Goal: Task Accomplishment & Management: Manage account settings

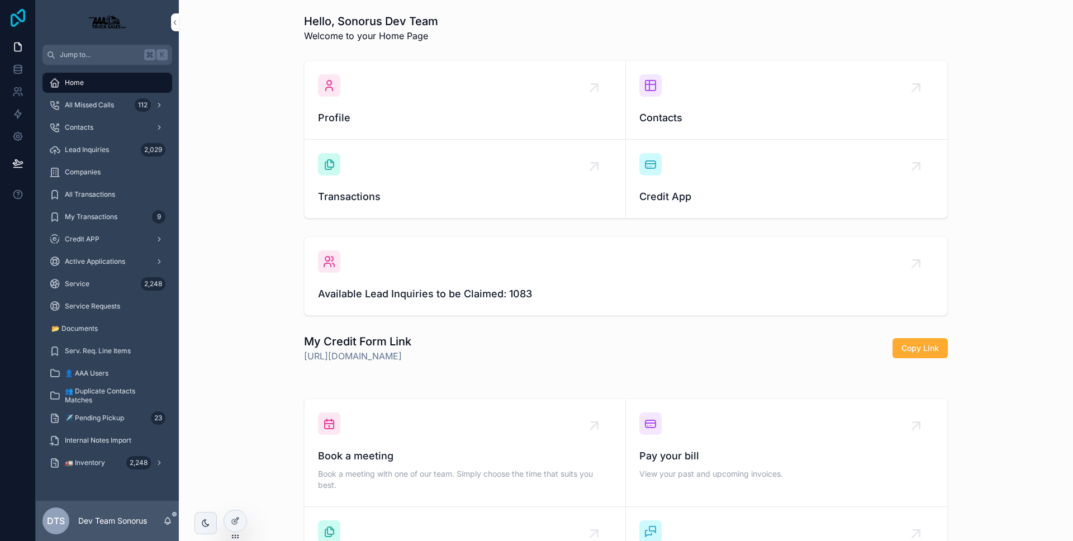
scroll to position [168, 0]
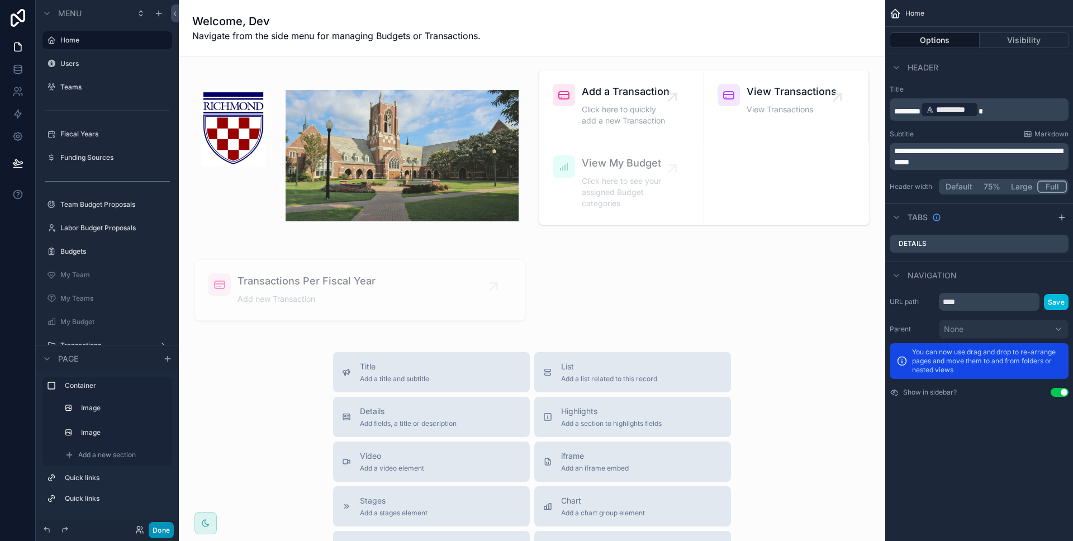
click at [169, 534] on button "Done" at bounding box center [161, 530] width 25 height 16
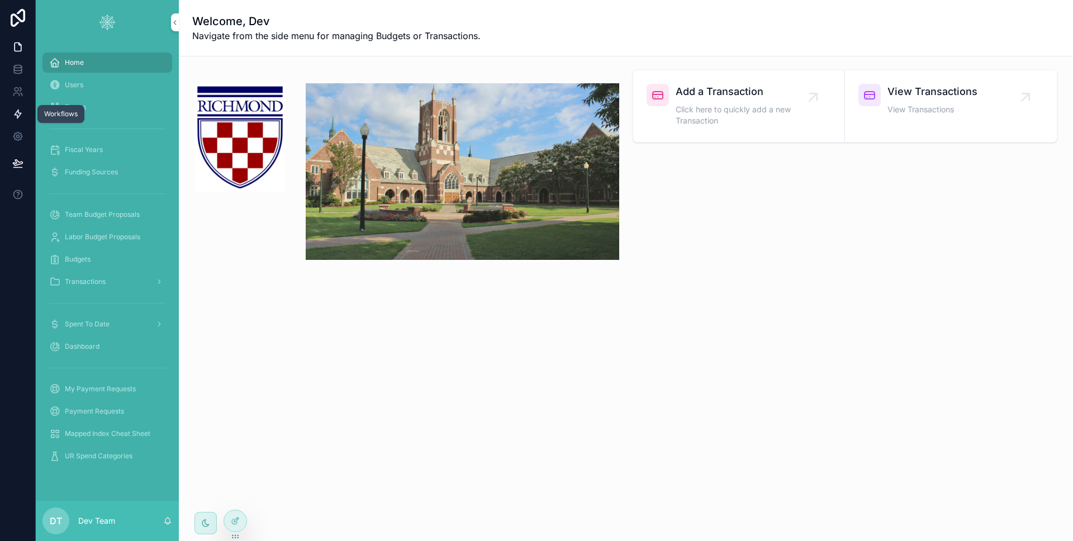
click at [25, 110] on link at bounding box center [17, 114] width 35 height 22
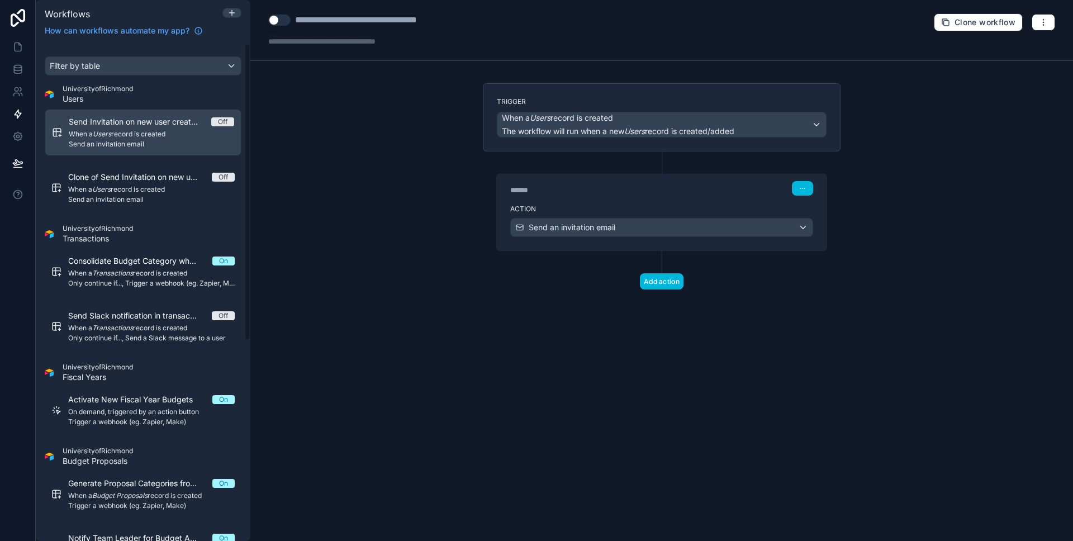
click at [132, 124] on span "Send Invitation on new user creation" at bounding box center [140, 121] width 143 height 11
click at [629, 200] on div "Action Send an invitation email" at bounding box center [662, 225] width 330 height 50
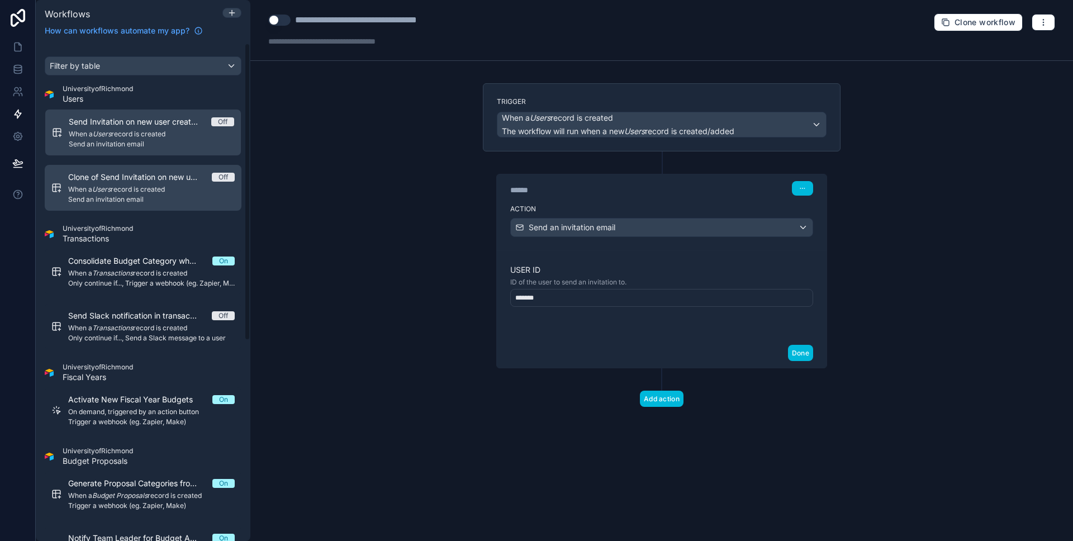
click at [153, 179] on span "Clone of Send Invitation on new user creation" at bounding box center [140, 177] width 144 height 11
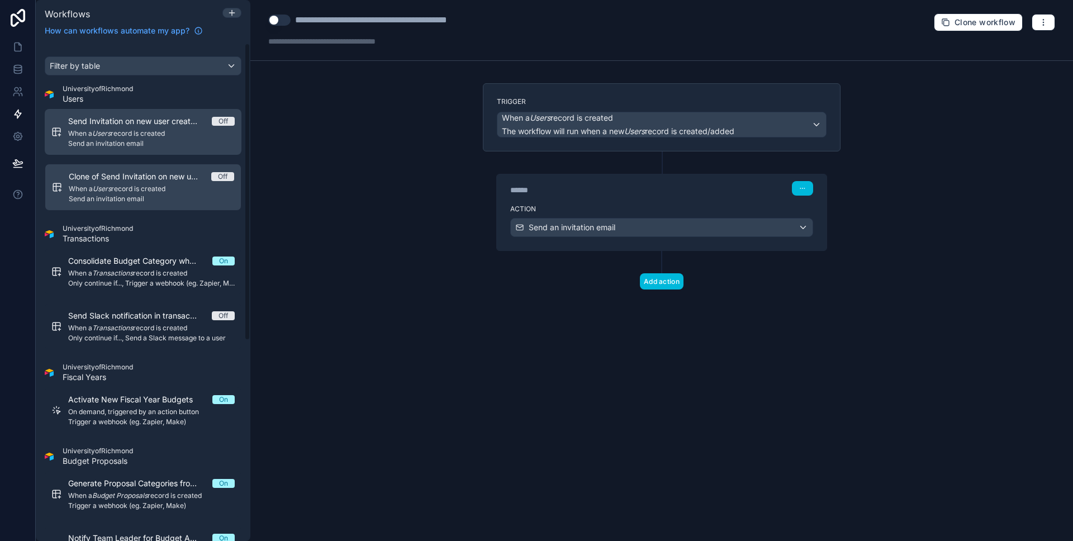
click at [144, 139] on span "Send an invitation email" at bounding box center [151, 143] width 167 height 9
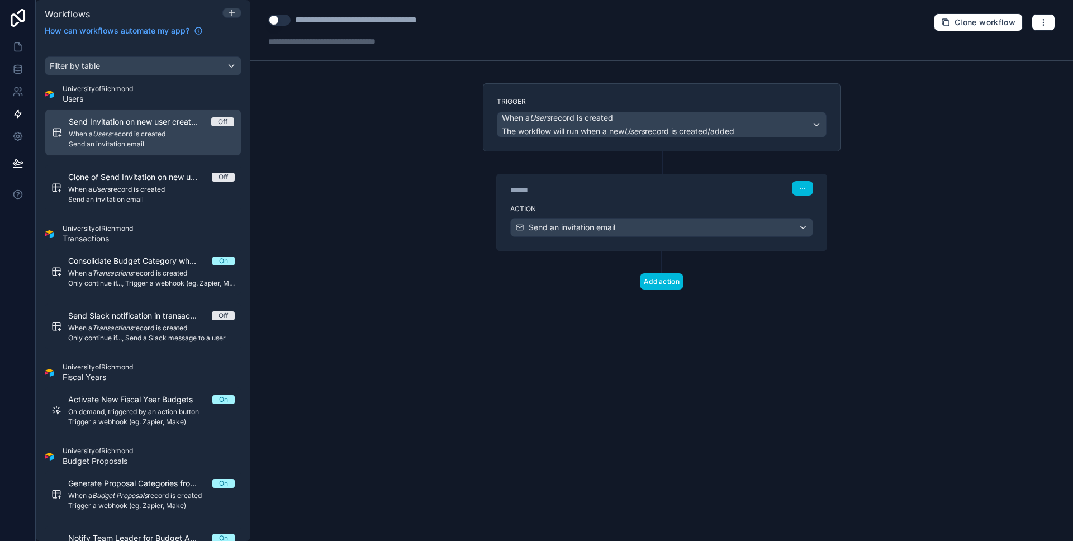
click at [278, 16] on button "Use setting" at bounding box center [279, 20] width 22 height 11
click at [592, 187] on div "******" at bounding box center [594, 189] width 168 height 11
click at [640, 188] on div "******" at bounding box center [594, 189] width 168 height 11
click at [632, 199] on div "****** Step 1" at bounding box center [662, 187] width 330 height 26
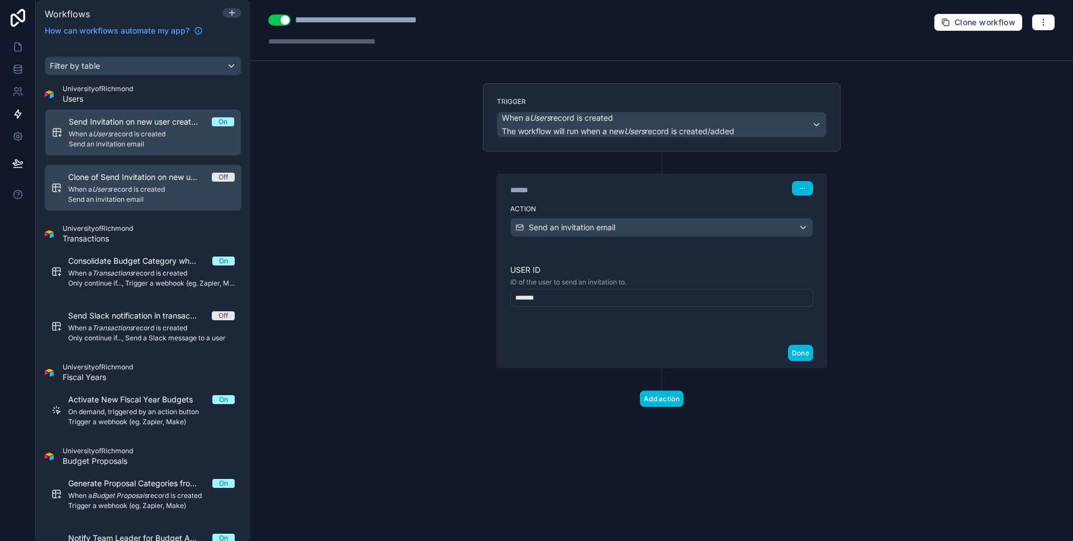
click at [160, 191] on span "When a Users record is created" at bounding box center [151, 189] width 167 height 9
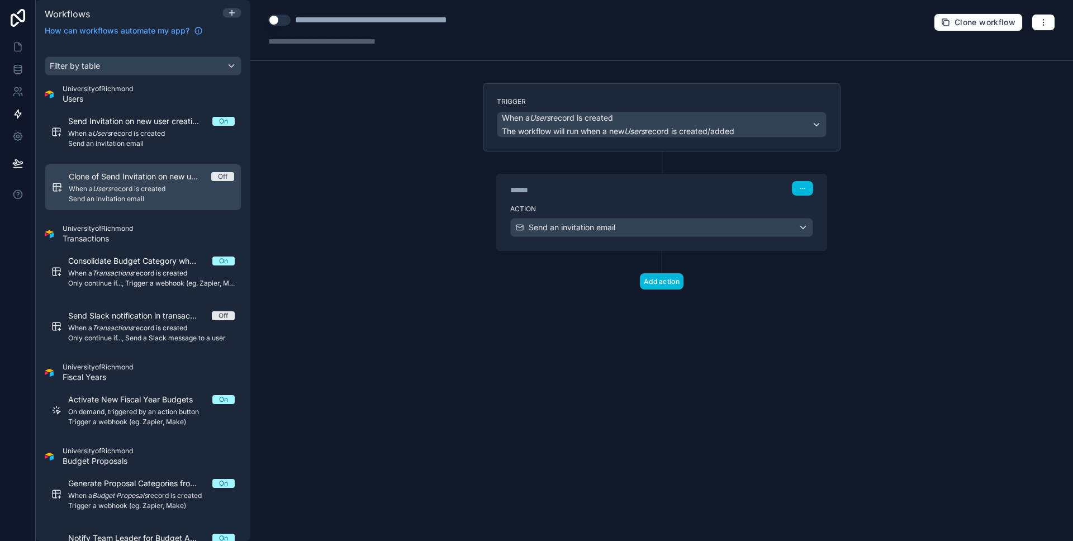
click at [594, 191] on div "******" at bounding box center [594, 189] width 168 height 11
click at [589, 198] on div "****** Step 1" at bounding box center [662, 187] width 330 height 26
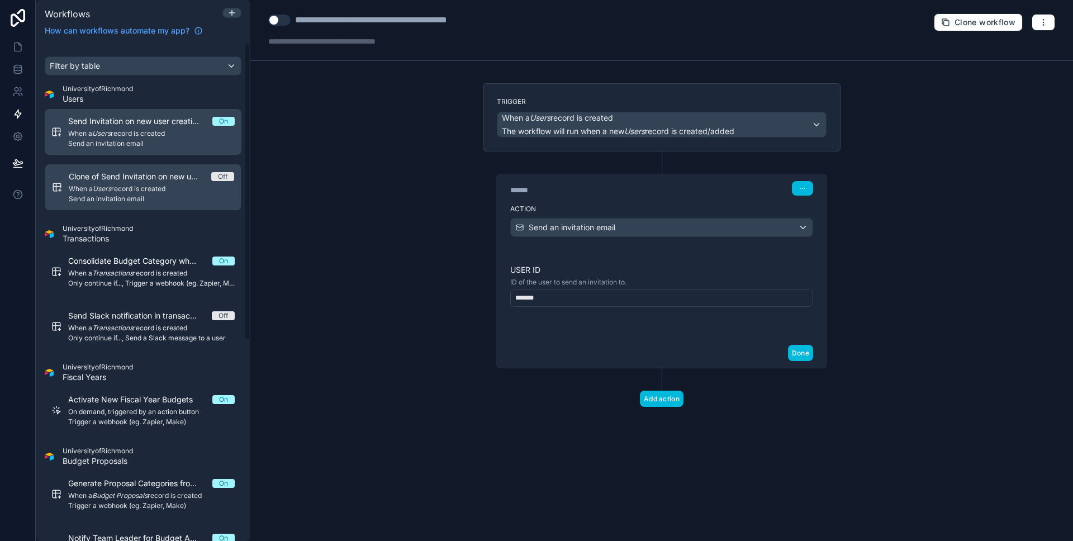
click at [145, 136] on span "When a Users record is created" at bounding box center [151, 133] width 167 height 9
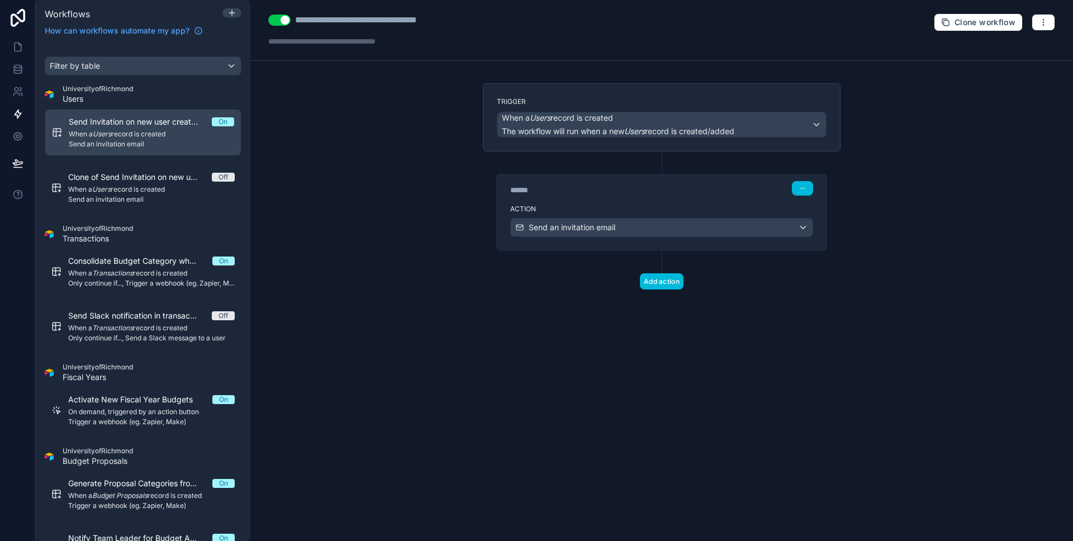
click at [572, 206] on label "Action" at bounding box center [661, 209] width 303 height 9
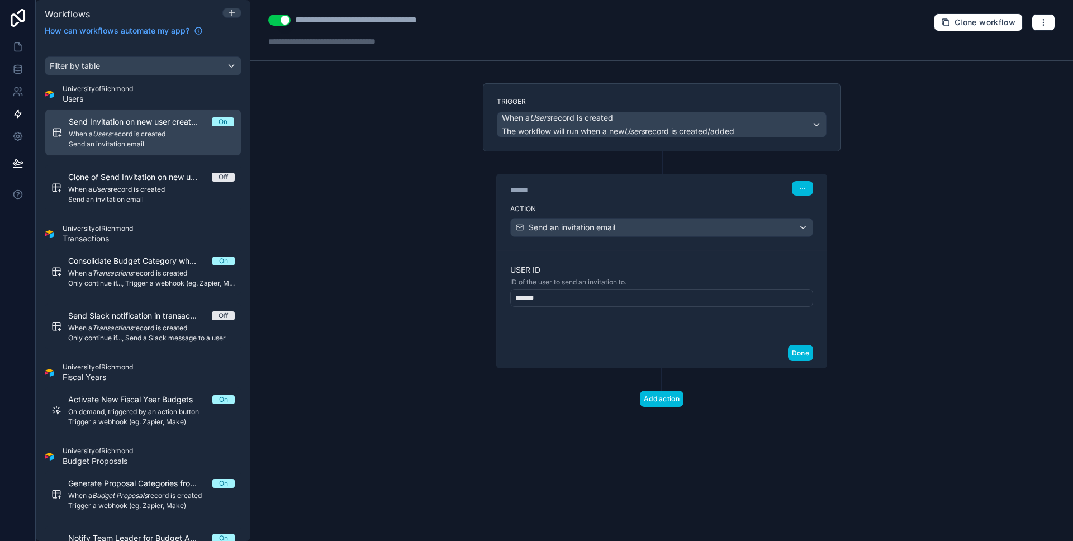
click at [577, 300] on div "*******" at bounding box center [661, 298] width 303 height 18
click at [427, 285] on div "**********" at bounding box center [661, 270] width 823 height 541
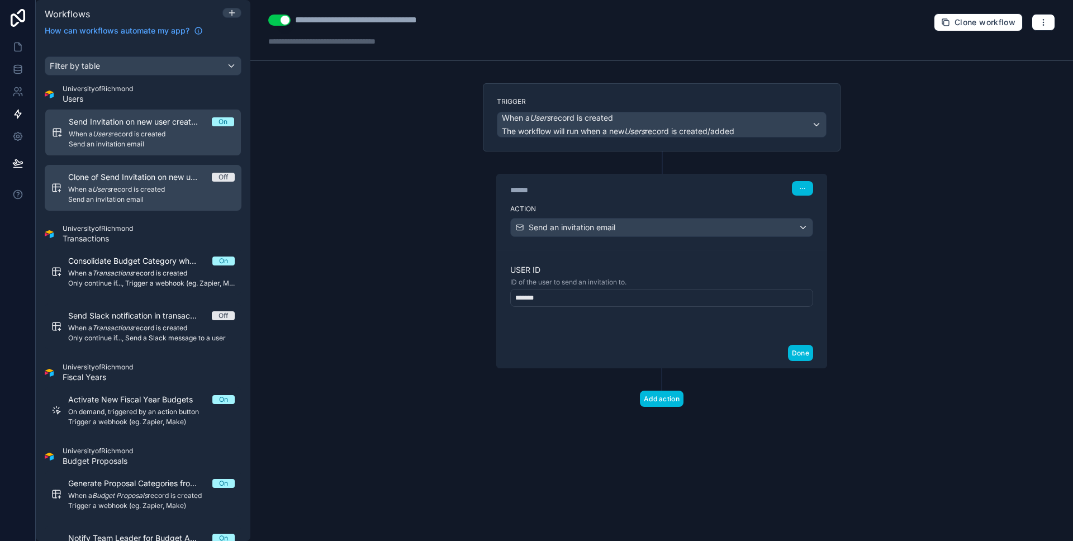
click at [153, 189] on span "When a Users record is created" at bounding box center [151, 189] width 167 height 9
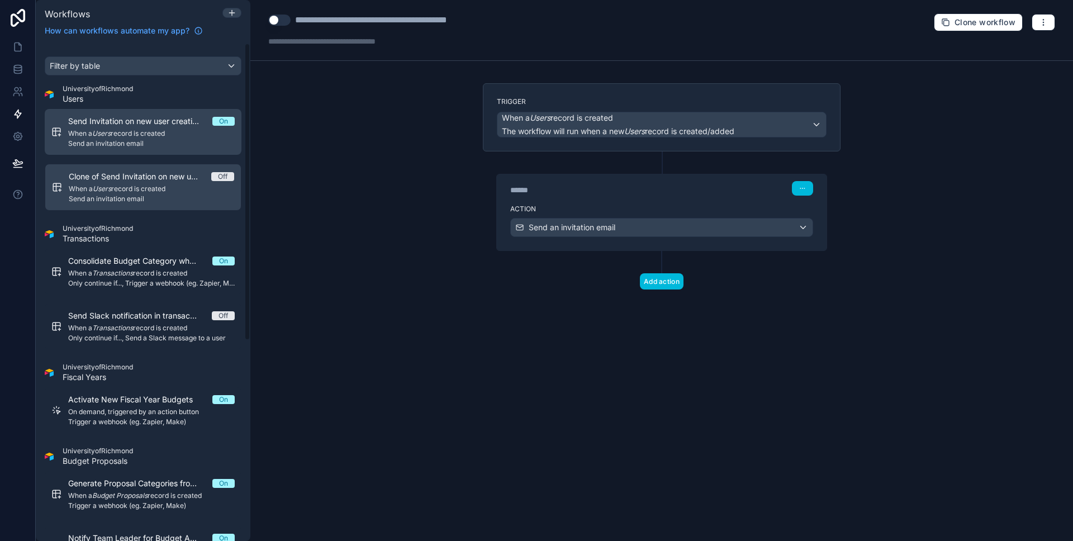
click at [138, 117] on span "Send Invitation on new user creation" at bounding box center [140, 121] width 144 height 11
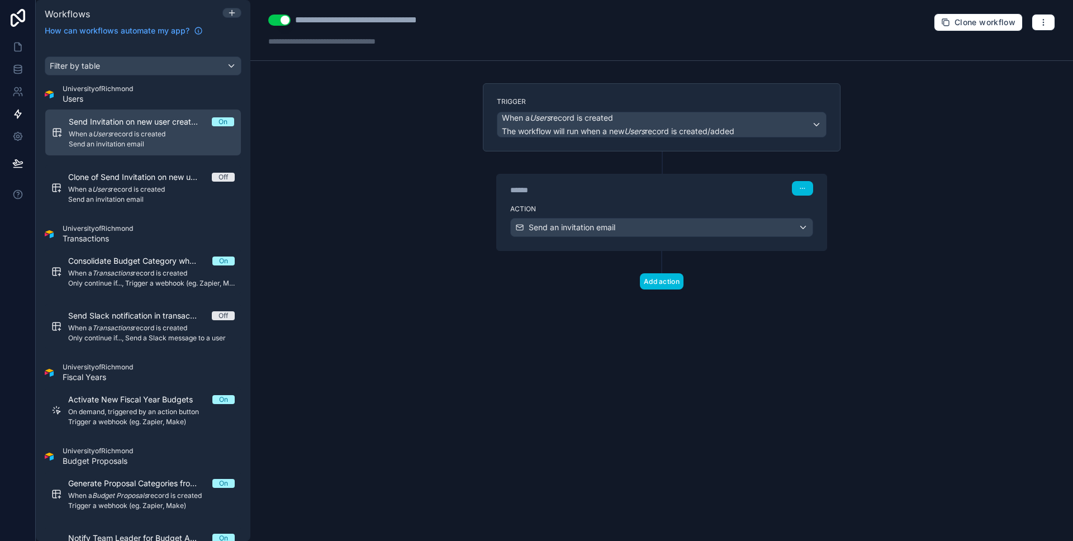
click at [584, 193] on div "******" at bounding box center [594, 189] width 168 height 11
click at [585, 195] on div "******" at bounding box center [594, 189] width 168 height 11
click at [589, 201] on div "Action Send an invitation email" at bounding box center [662, 225] width 330 height 50
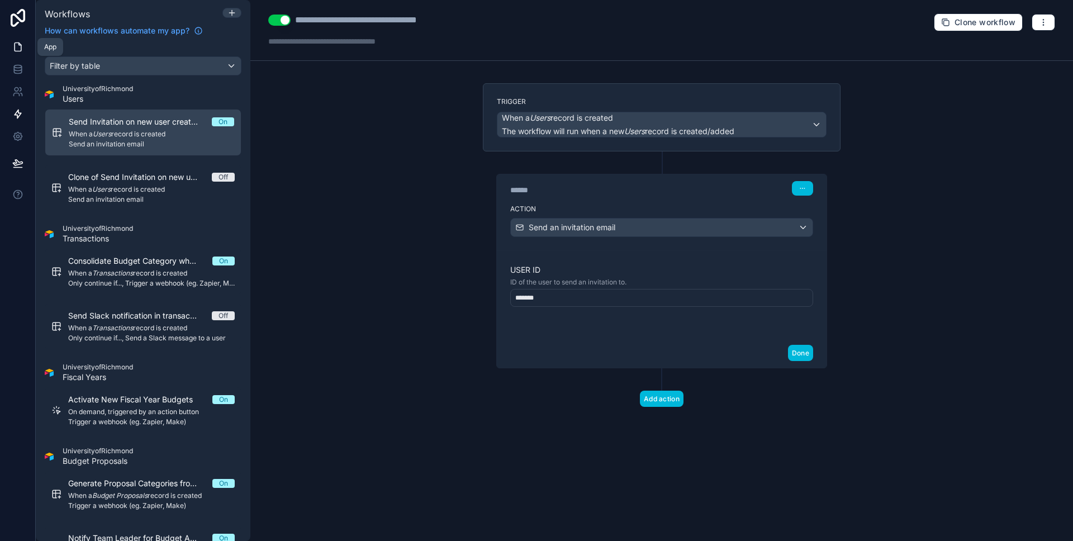
click at [11, 41] on link at bounding box center [17, 47] width 35 height 22
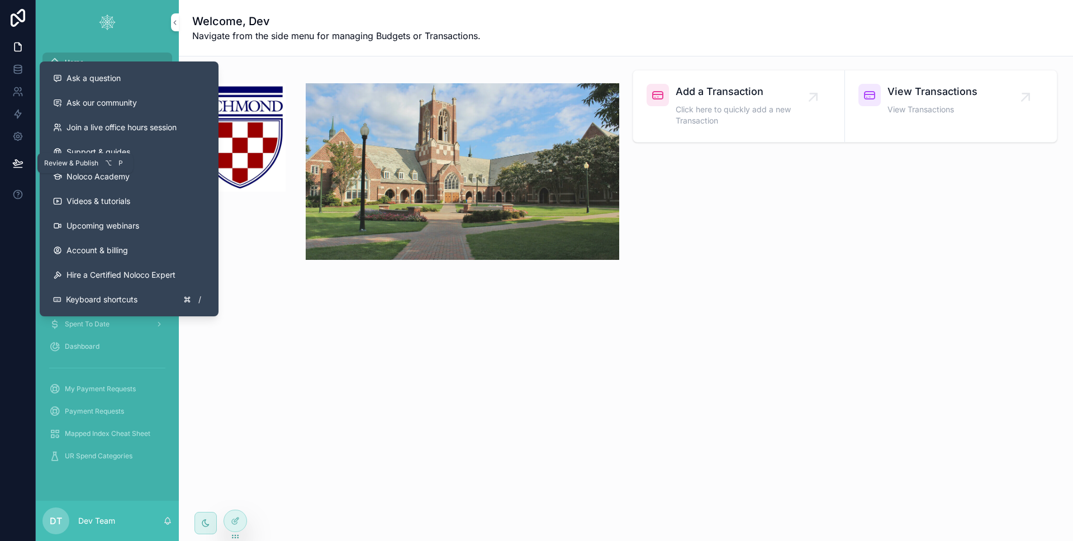
click at [26, 150] on button at bounding box center [18, 163] width 25 height 31
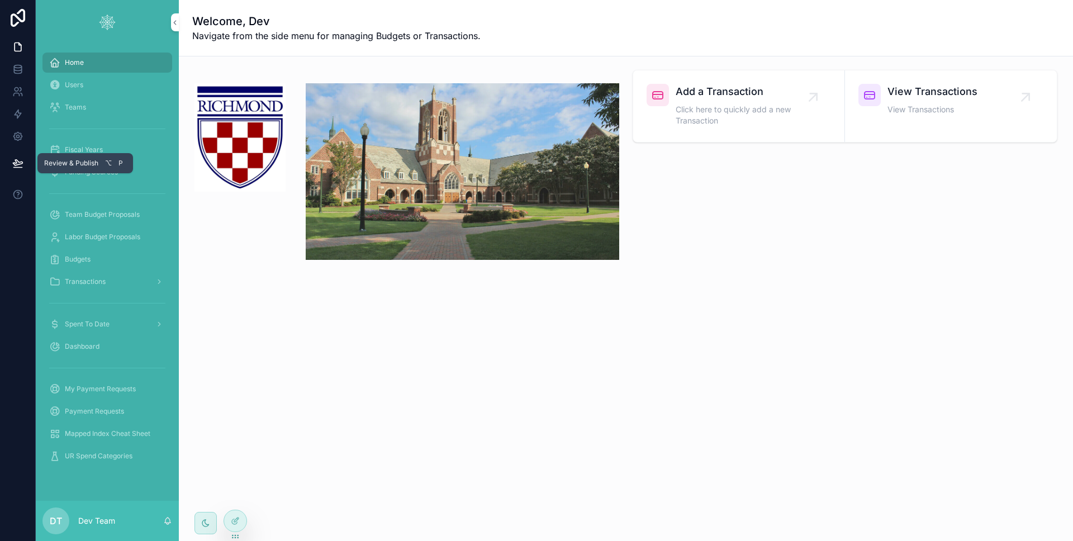
click at [22, 160] on icon at bounding box center [17, 163] width 11 height 11
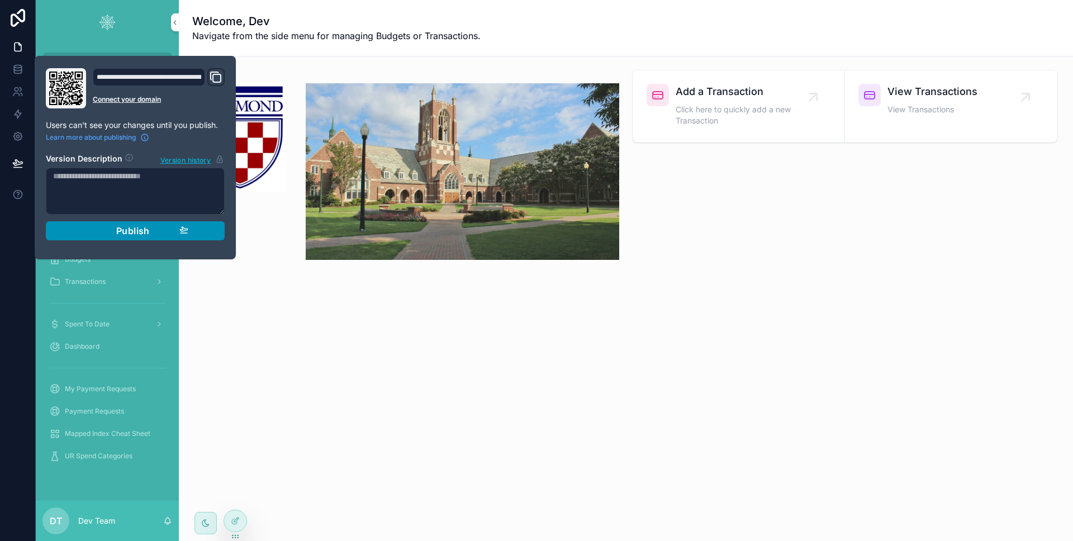
click at [137, 224] on button "Publish" at bounding box center [135, 230] width 179 height 19
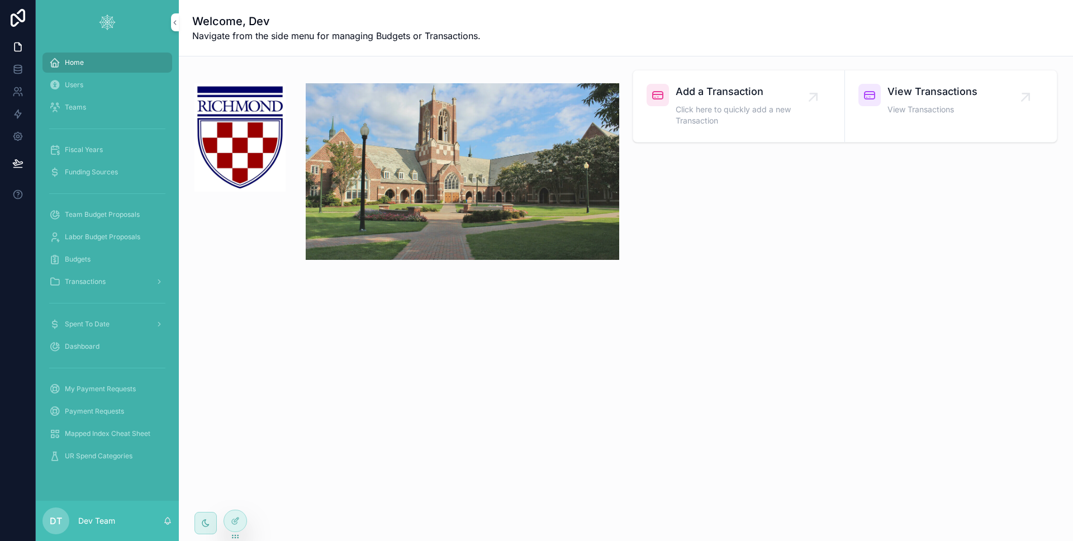
click at [6, 329] on div at bounding box center [18, 270] width 36 height 541
click at [17, 116] on icon at bounding box center [17, 113] width 11 height 11
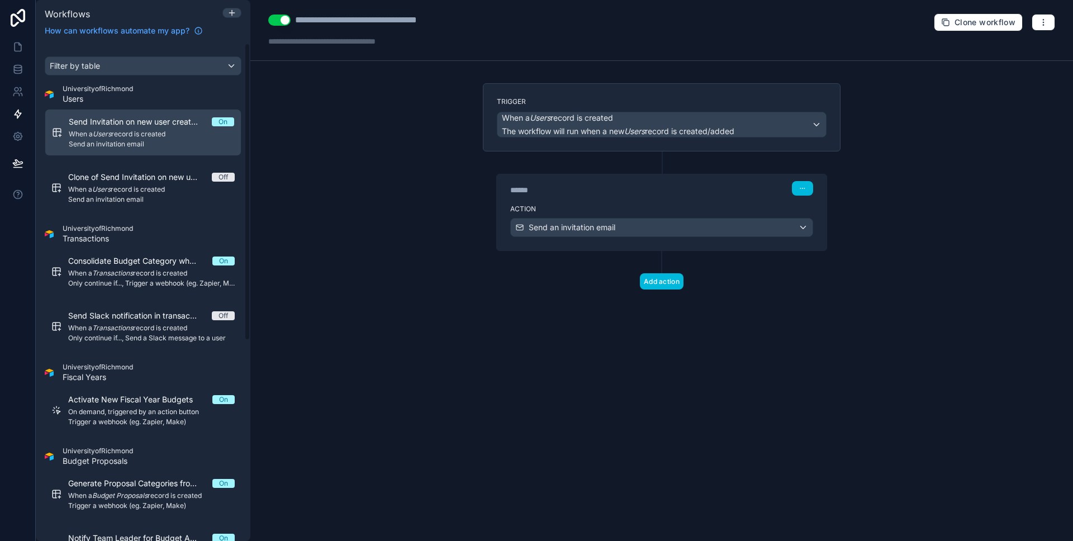
click at [130, 130] on span "When a Users record is created" at bounding box center [151, 134] width 165 height 9
click at [172, 113] on link "Send Invitation on new user creation On When a Users record is created Send an …" at bounding box center [143, 132] width 197 height 47
click at [23, 45] on link at bounding box center [17, 47] width 35 height 22
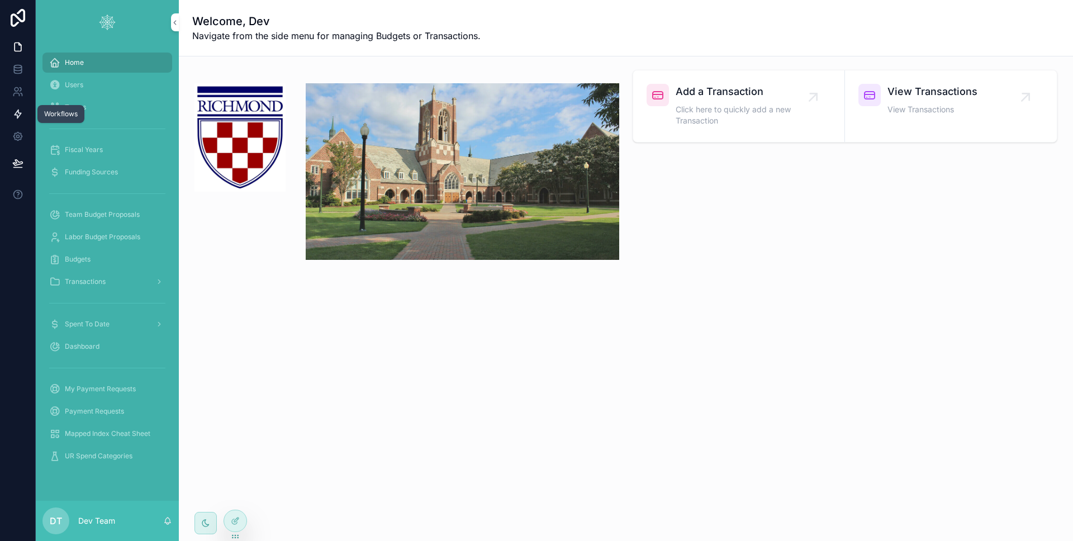
click at [16, 116] on icon at bounding box center [17, 113] width 11 height 11
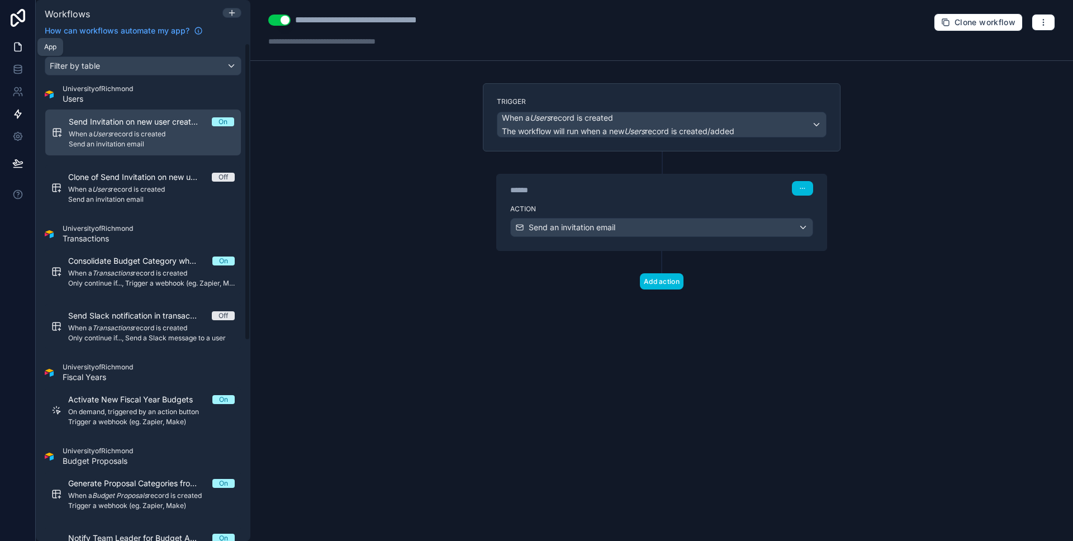
click at [22, 49] on icon at bounding box center [17, 46] width 11 height 11
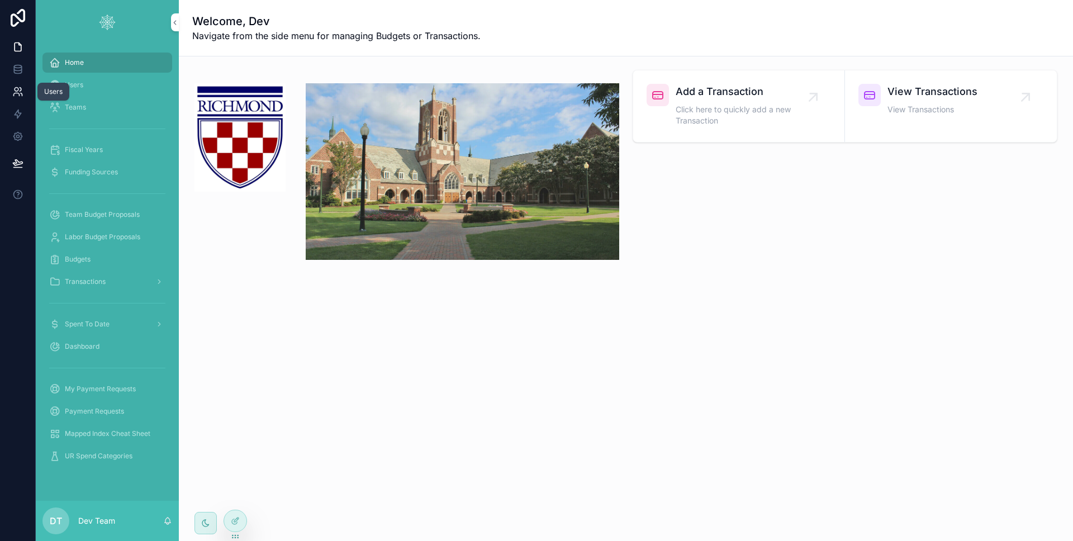
click at [18, 94] on icon at bounding box center [17, 91] width 11 height 11
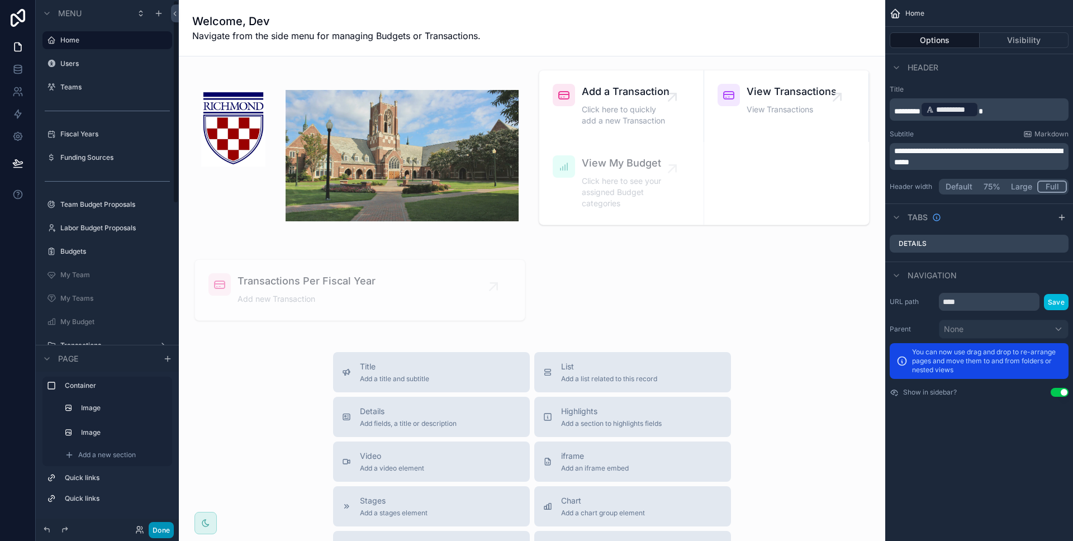
click at [162, 530] on button "Done" at bounding box center [161, 530] width 25 height 16
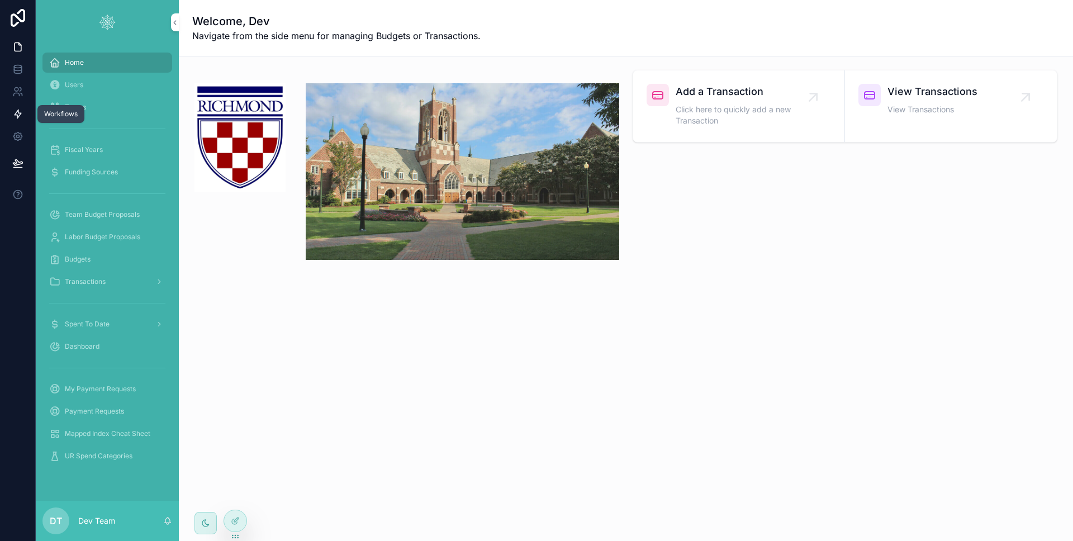
click at [18, 103] on link at bounding box center [17, 114] width 35 height 22
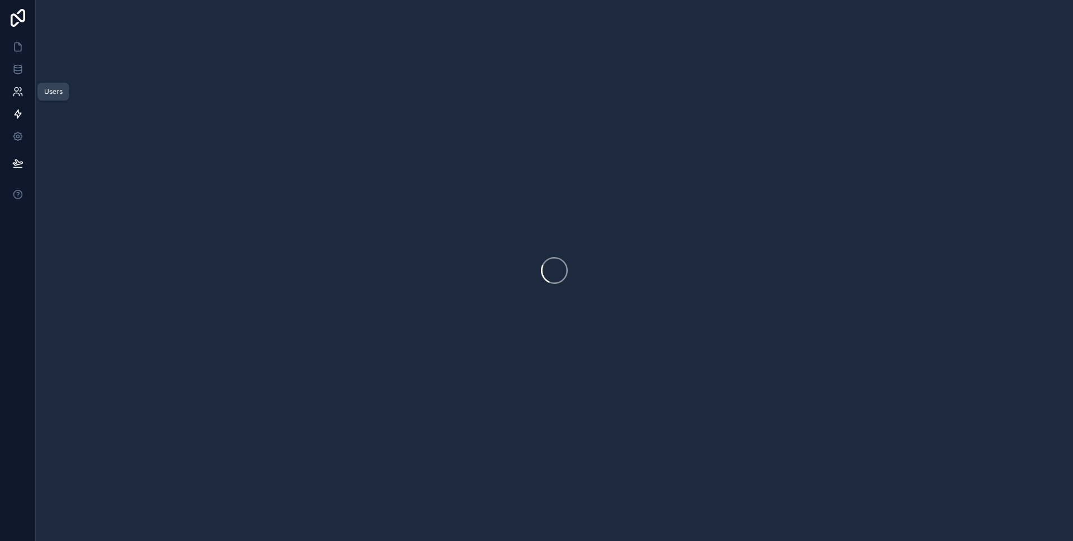
click at [17, 97] on icon at bounding box center [17, 91] width 11 height 11
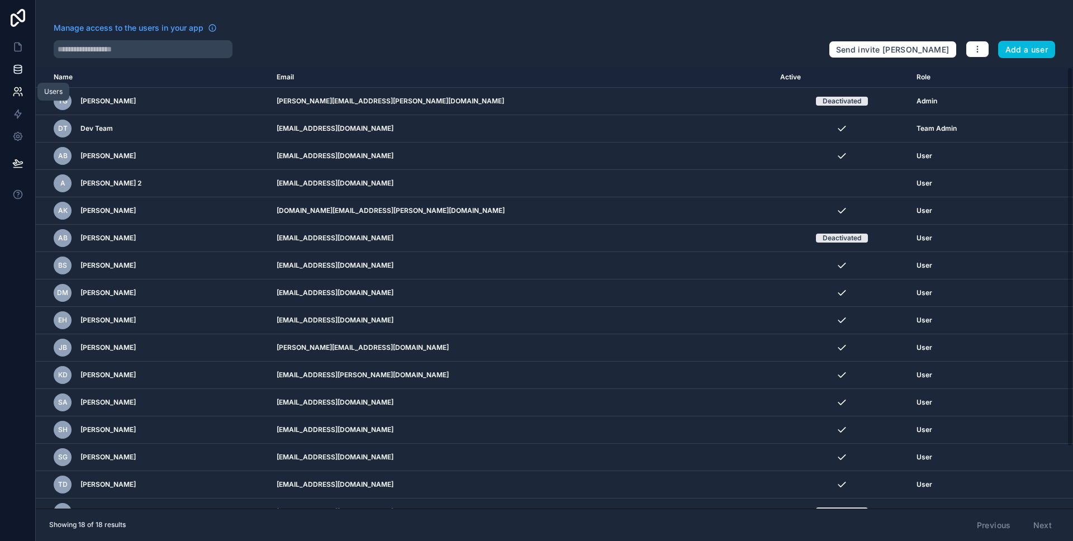
click at [22, 68] on icon at bounding box center [17, 69] width 11 height 11
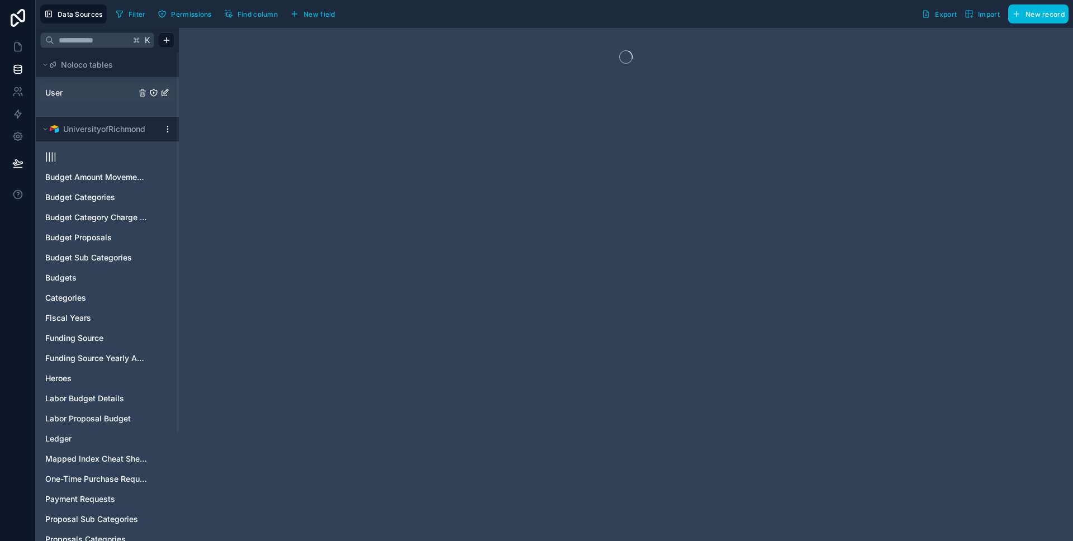
click at [65, 88] on link "User" at bounding box center [90, 92] width 91 height 11
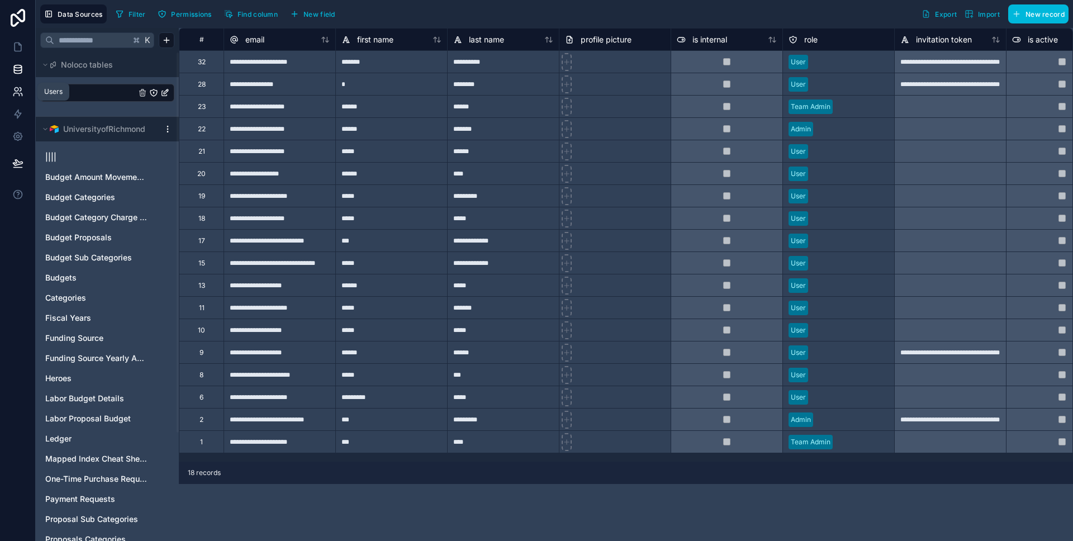
click at [18, 96] on icon at bounding box center [17, 91] width 11 height 11
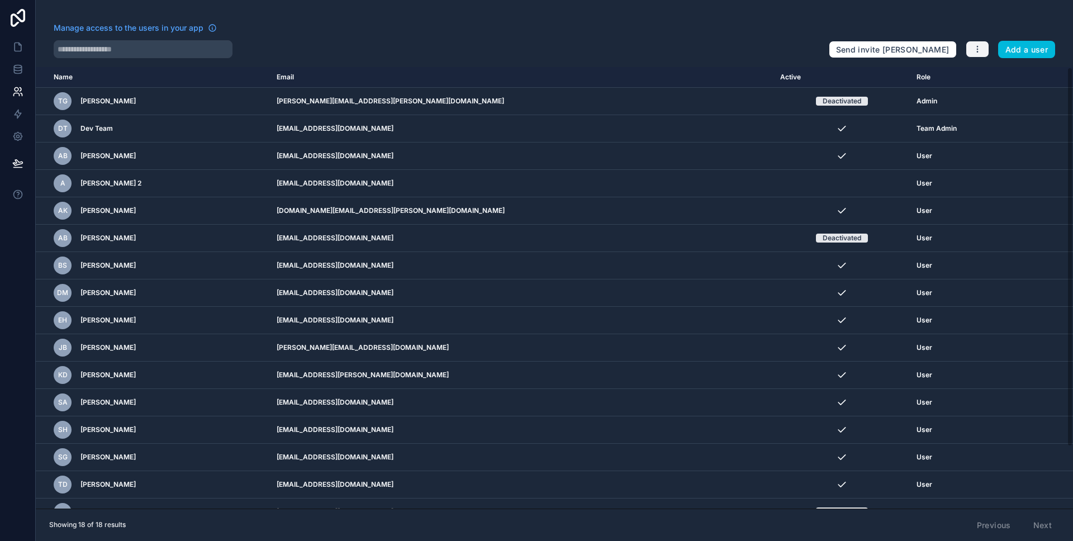
click at [978, 45] on icon "button" at bounding box center [977, 49] width 9 height 9
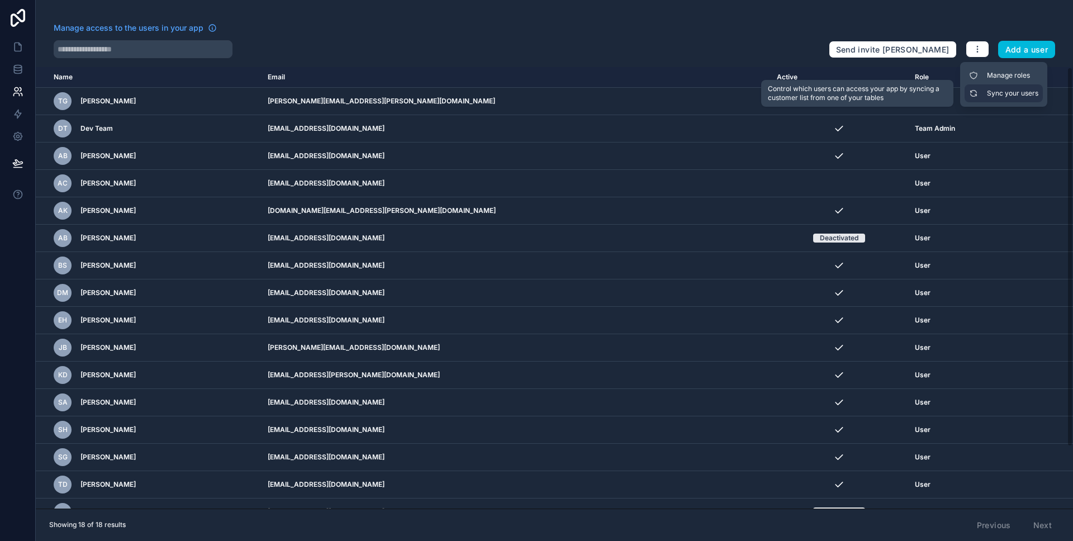
click at [1022, 91] on link "Sync your users" at bounding box center [1004, 93] width 78 height 18
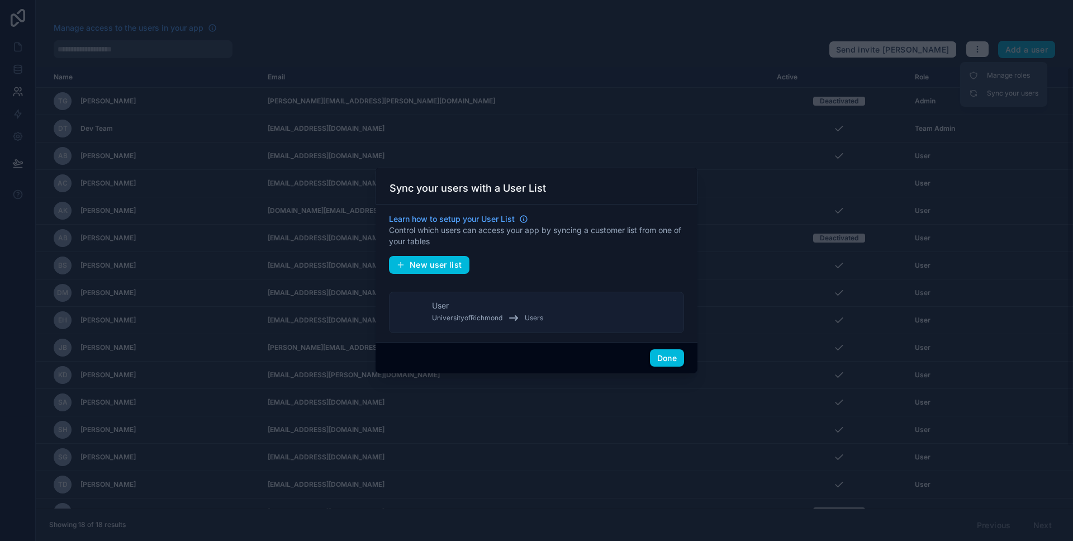
click at [627, 312] on button "User UniversityofRichmond Users" at bounding box center [536, 312] width 295 height 41
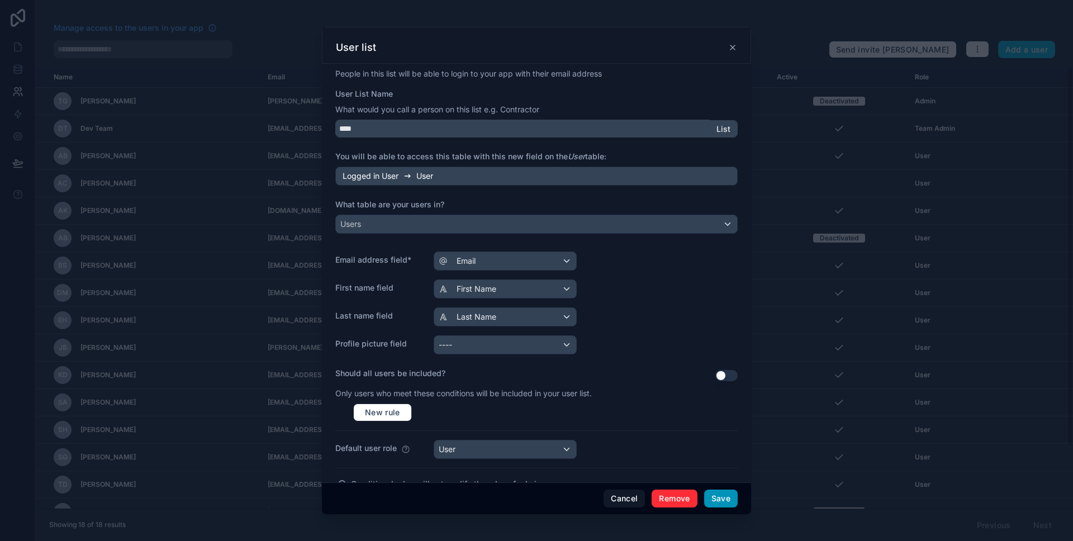
click at [722, 490] on button "Save" at bounding box center [721, 499] width 34 height 18
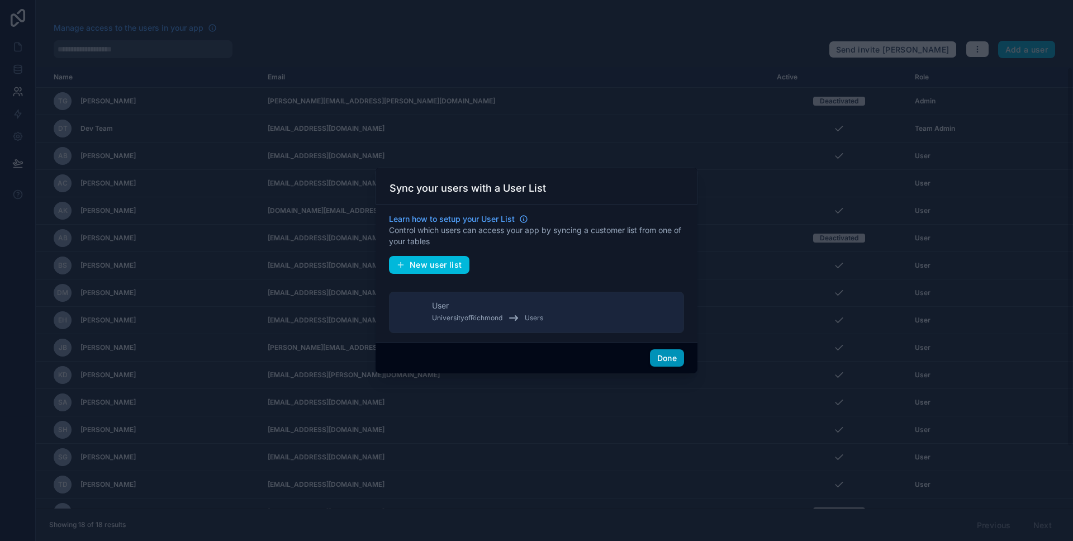
click at [660, 359] on button "Done" at bounding box center [667, 358] width 34 height 18
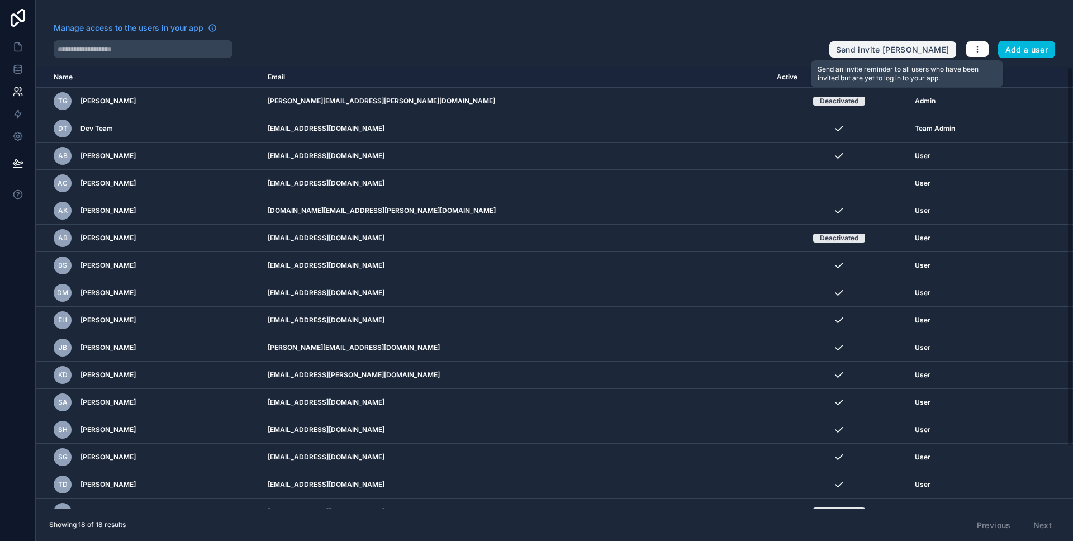
click at [933, 50] on button "Send invite reminders" at bounding box center [893, 50] width 128 height 18
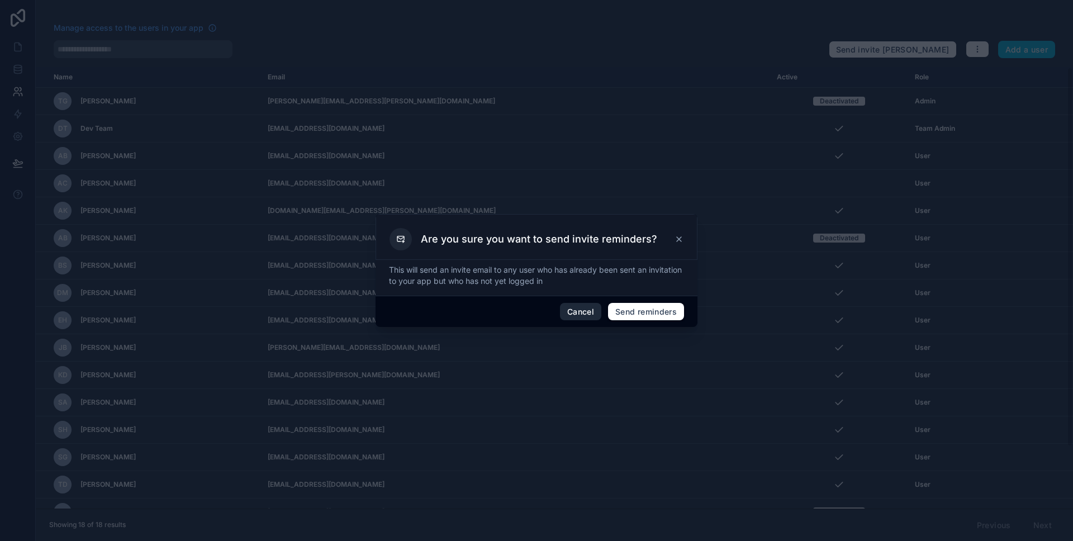
click at [587, 315] on button "Cancel" at bounding box center [580, 312] width 41 height 18
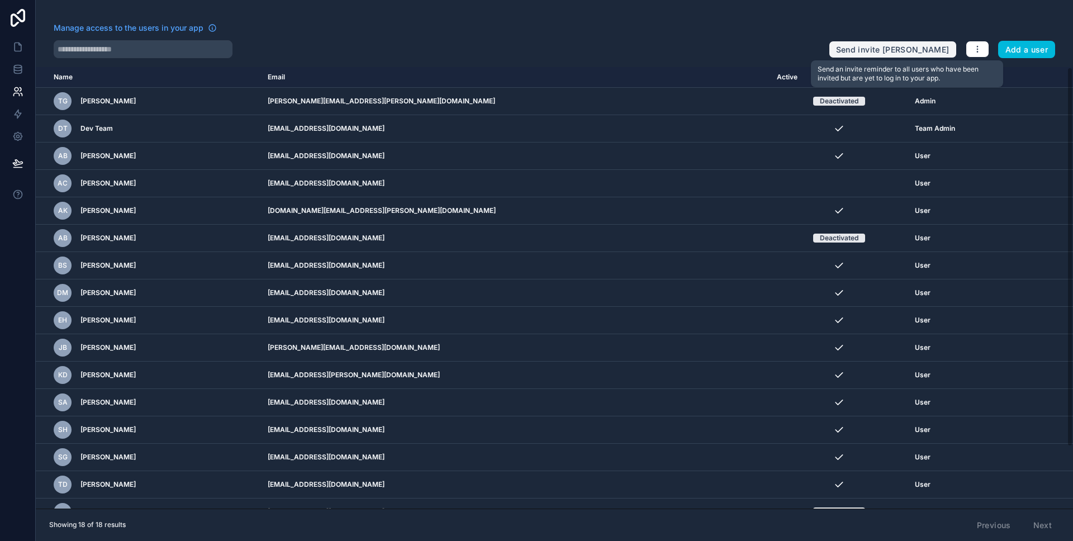
click at [914, 43] on button "Send invite reminders" at bounding box center [893, 50] width 128 height 18
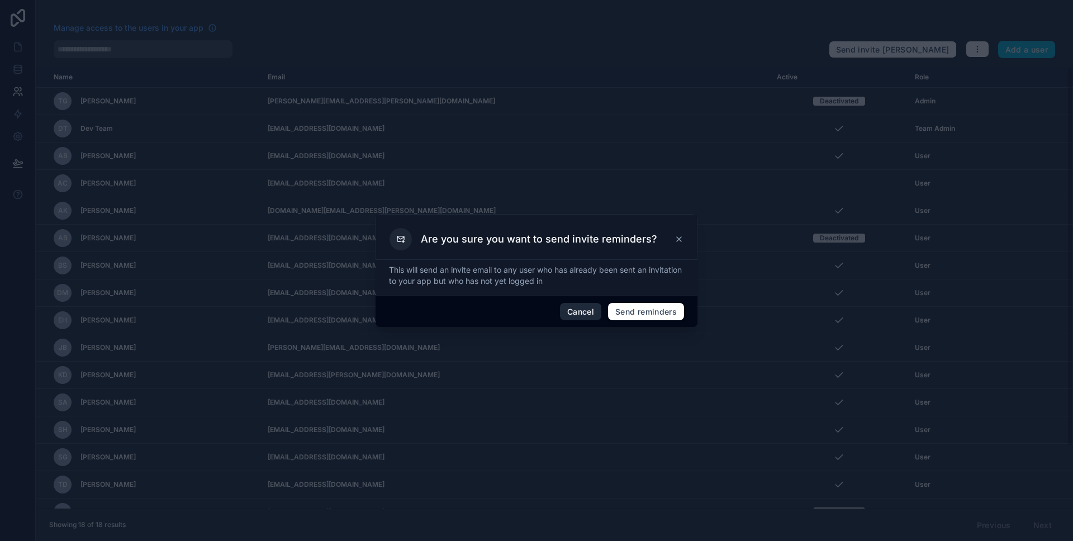
click at [576, 306] on button "Cancel" at bounding box center [580, 312] width 41 height 18
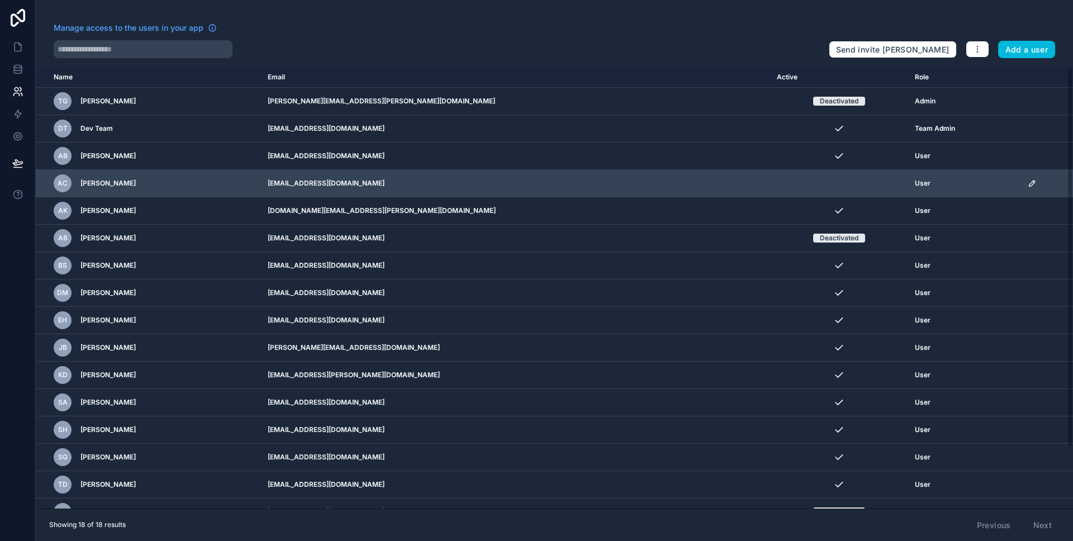
click at [1028, 183] on icon "scrollable content" at bounding box center [1032, 183] width 9 height 9
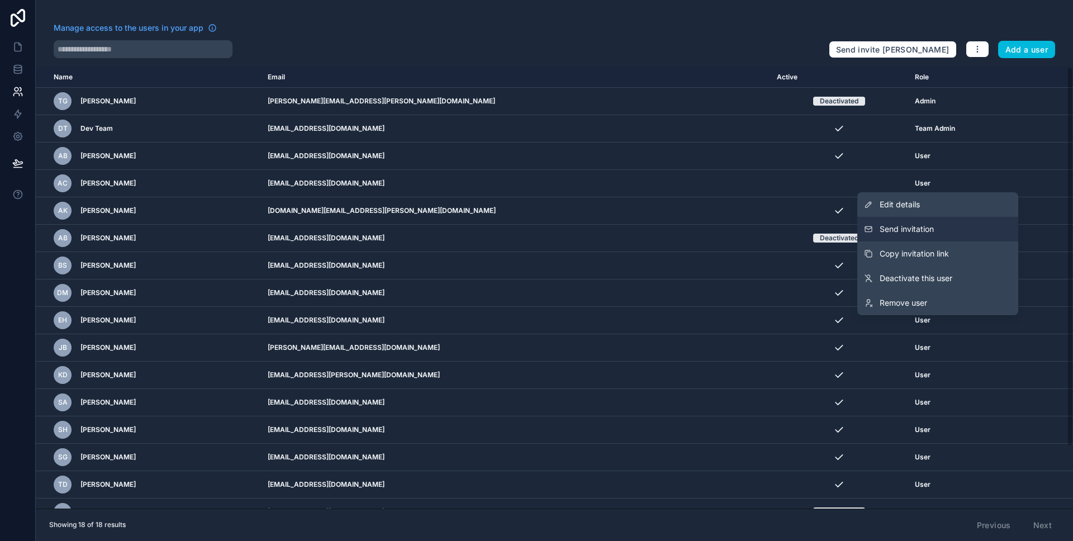
click at [949, 234] on button "Send invitation" at bounding box center [937, 229] width 161 height 25
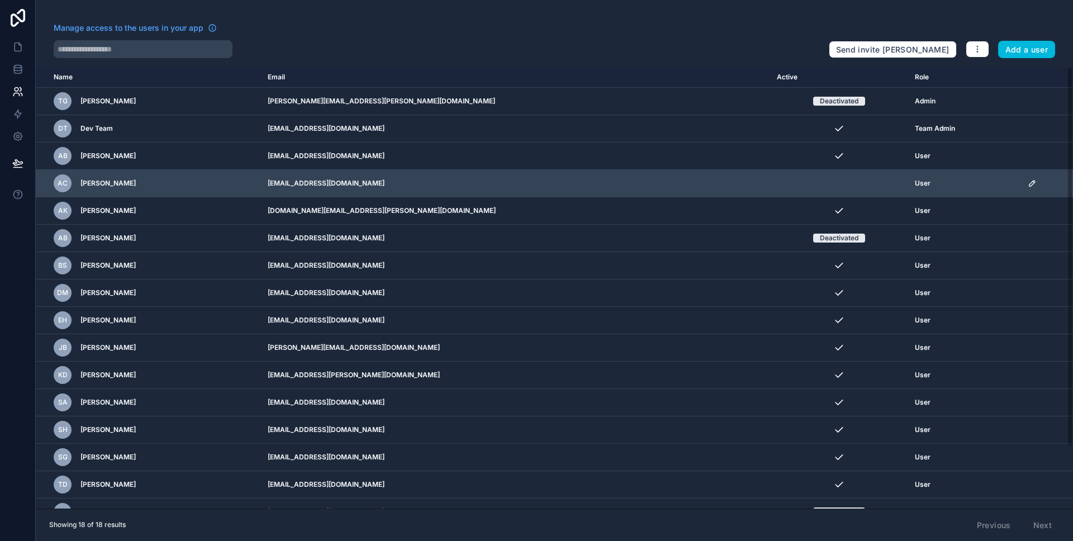
click at [785, 188] on td "scrollable content" at bounding box center [839, 183] width 138 height 27
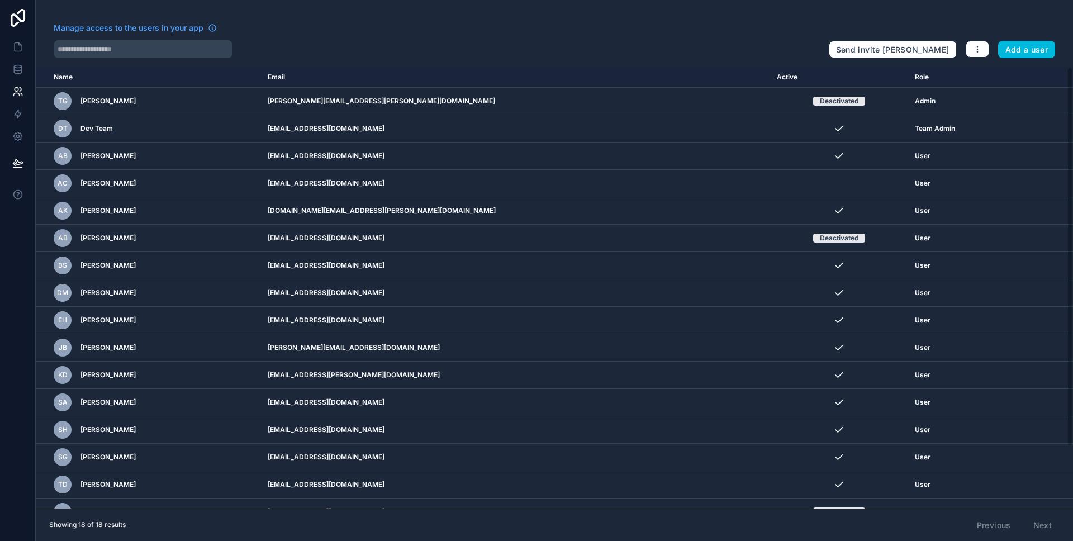
click at [979, 61] on div "Manage access to the users in your app Send invite reminders Add a user Name Em…" at bounding box center [554, 270] width 1037 height 541
click at [970, 48] on button "button" at bounding box center [977, 49] width 23 height 17
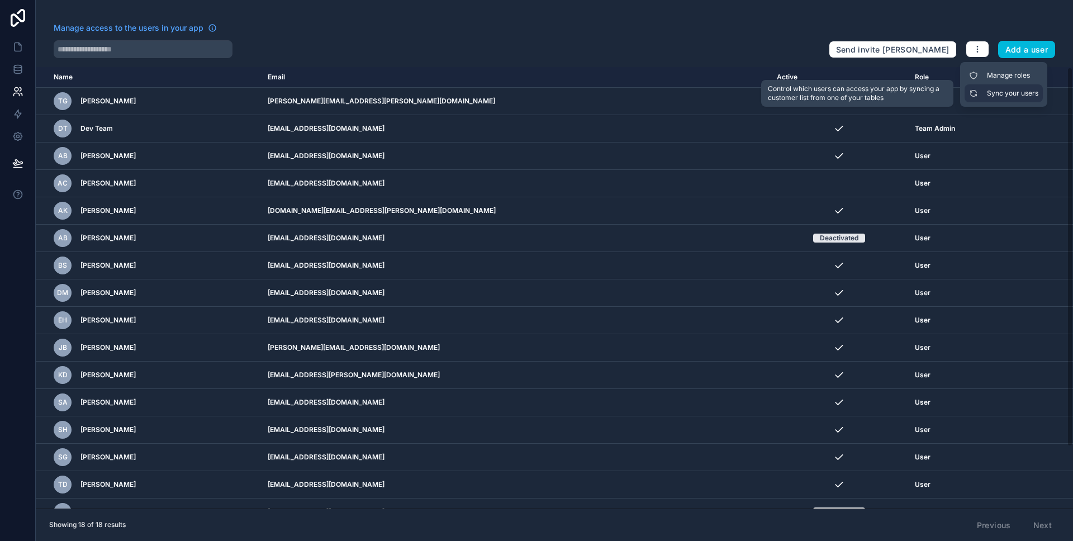
click at [993, 96] on link "Sync your users" at bounding box center [1004, 93] width 78 height 18
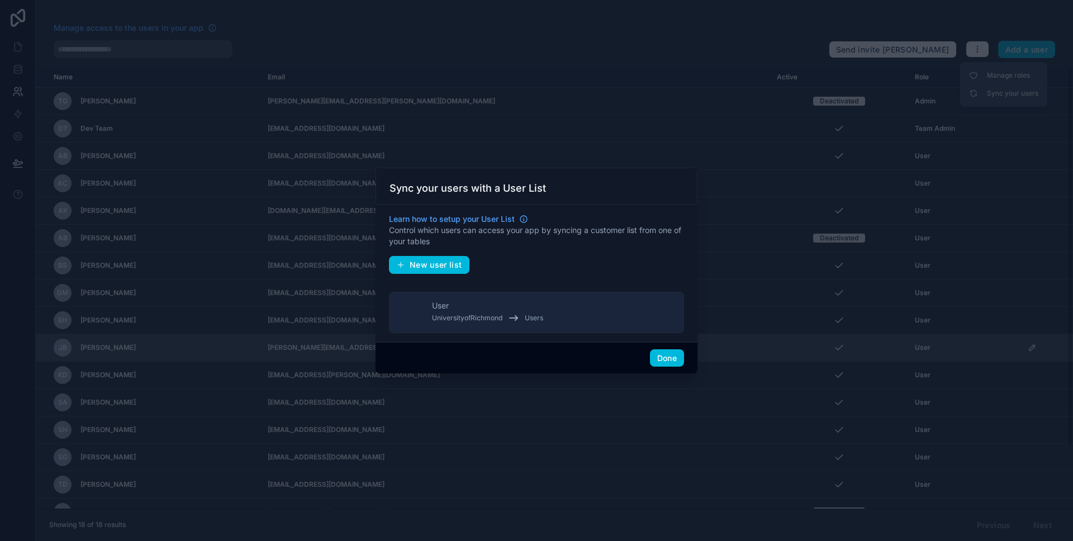
click at [668, 357] on button "Done" at bounding box center [667, 358] width 34 height 18
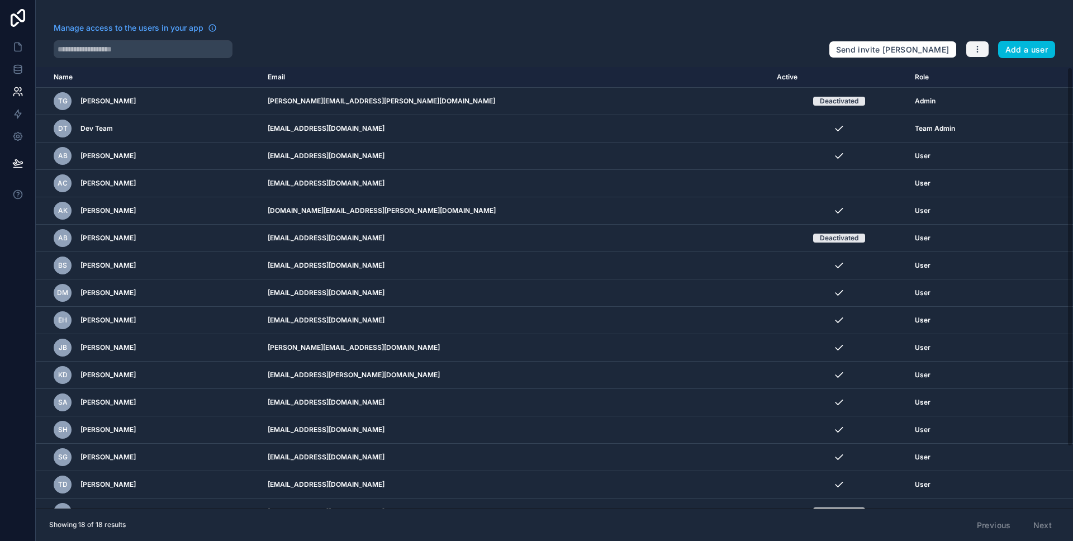
click at [974, 52] on icon "button" at bounding box center [977, 49] width 9 height 9
click at [648, 35] on div "Manage access to the users in your app" at bounding box center [437, 31] width 766 height 18
click at [21, 110] on icon at bounding box center [17, 113] width 11 height 11
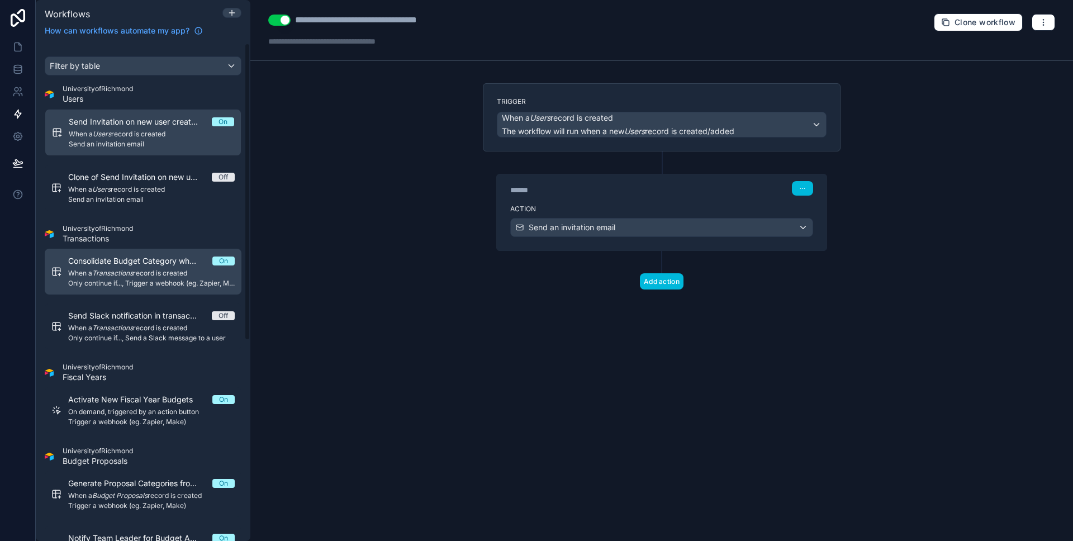
scroll to position [7, 0]
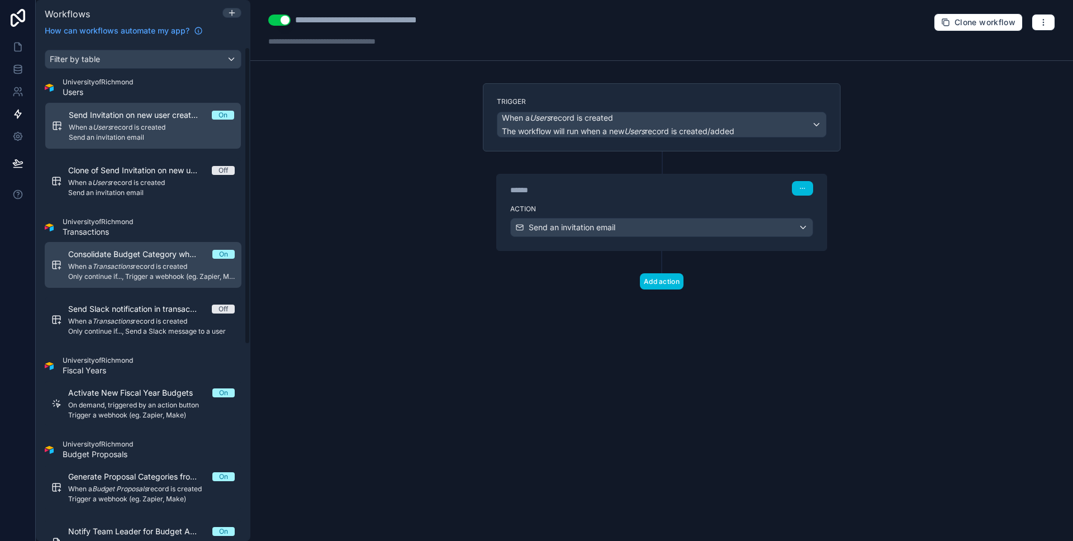
click at [178, 255] on span "Consolidate Budget Category when Transaction is created" at bounding box center [140, 254] width 144 height 11
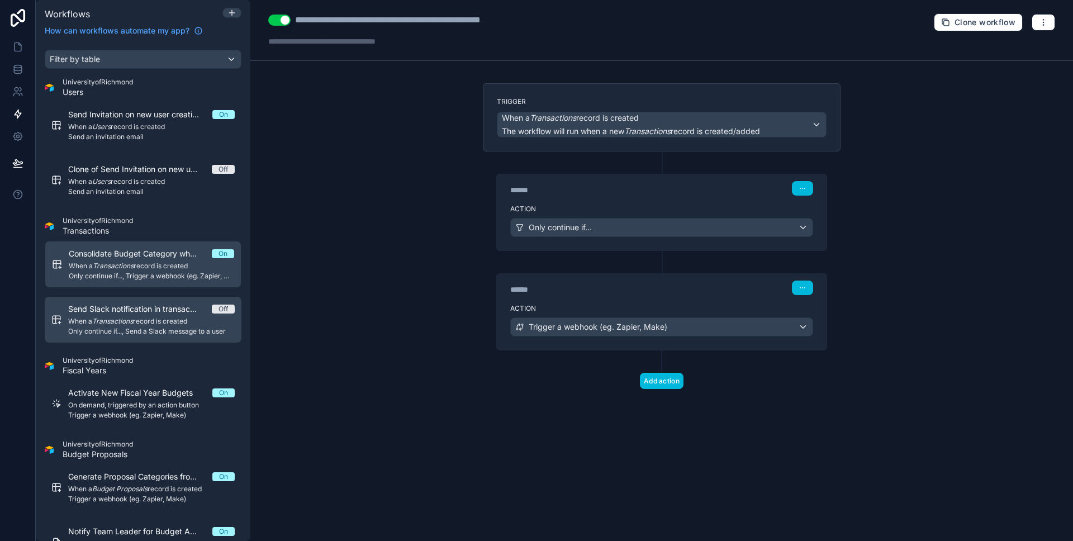
click at [160, 306] on span "Send Slack notification in transaction if name is referenced. -> V1" at bounding box center [140, 309] width 144 height 11
click at [124, 262] on em "Transactions" at bounding box center [112, 265] width 41 height 8
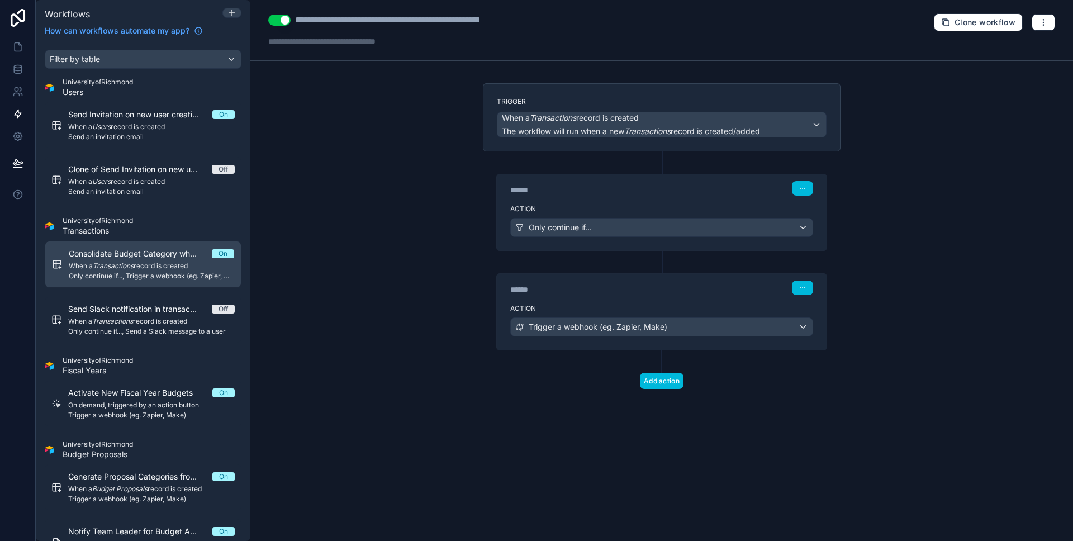
click at [424, 139] on div "**********" at bounding box center [661, 270] width 823 height 541
click at [21, 91] on icon at bounding box center [21, 89] width 2 height 3
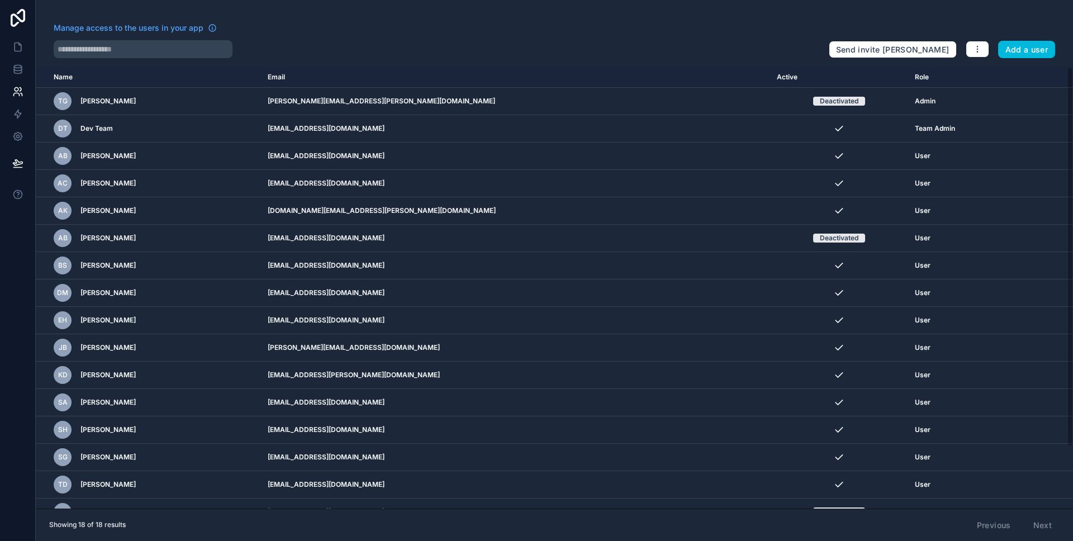
click at [964, 51] on div "Send invite reminders Add a user" at bounding box center [942, 47] width 226 height 22
click at [973, 49] on button "button" at bounding box center [977, 49] width 23 height 17
click at [633, 52] on div at bounding box center [437, 49] width 766 height 18
click at [979, 55] on button "button" at bounding box center [977, 49] width 23 height 17
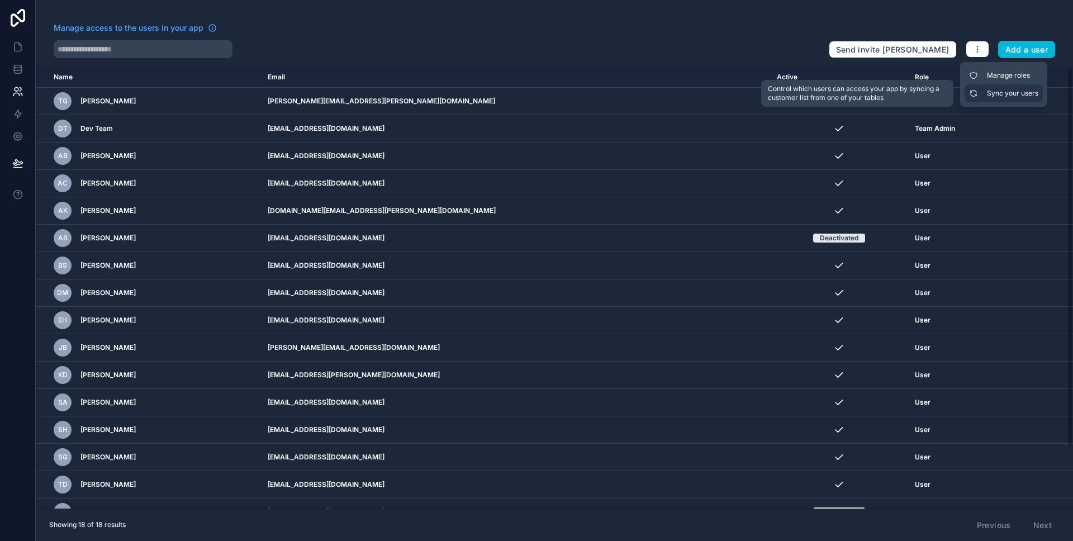
click at [987, 92] on link "Sync your users" at bounding box center [1004, 93] width 78 height 18
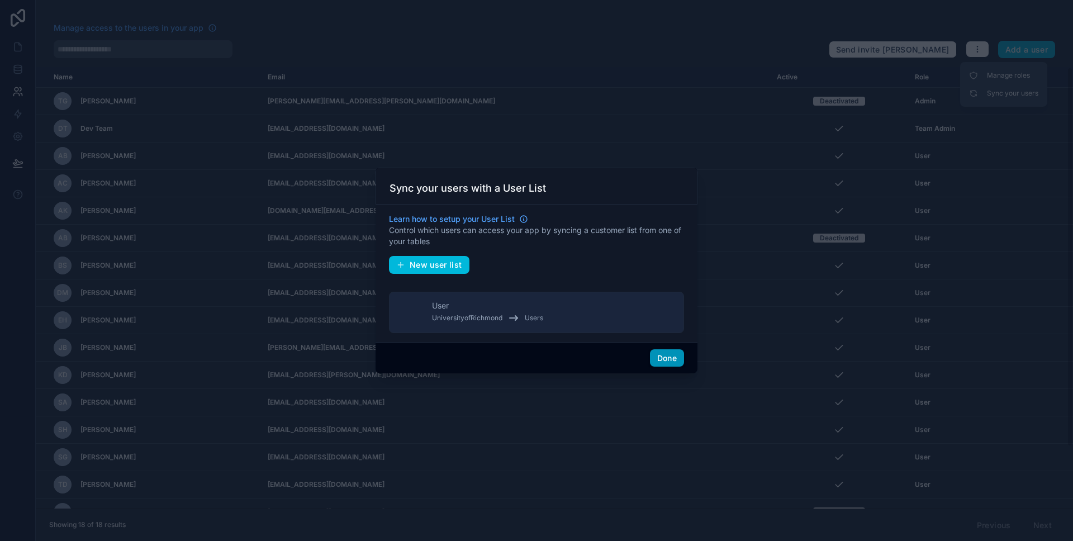
click at [660, 358] on button "Done" at bounding box center [667, 358] width 34 height 18
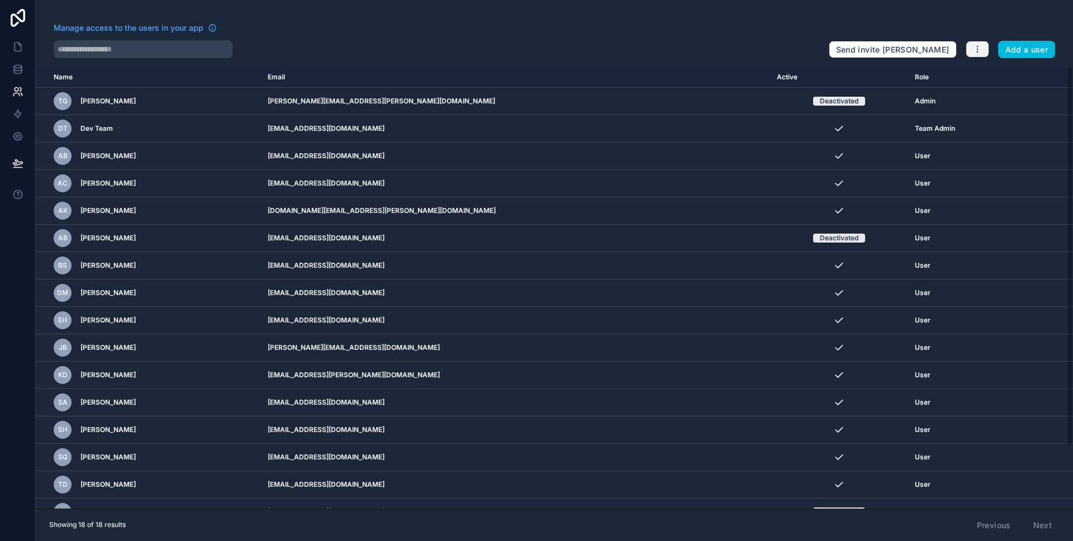
click at [972, 55] on button "button" at bounding box center [977, 49] width 23 height 17
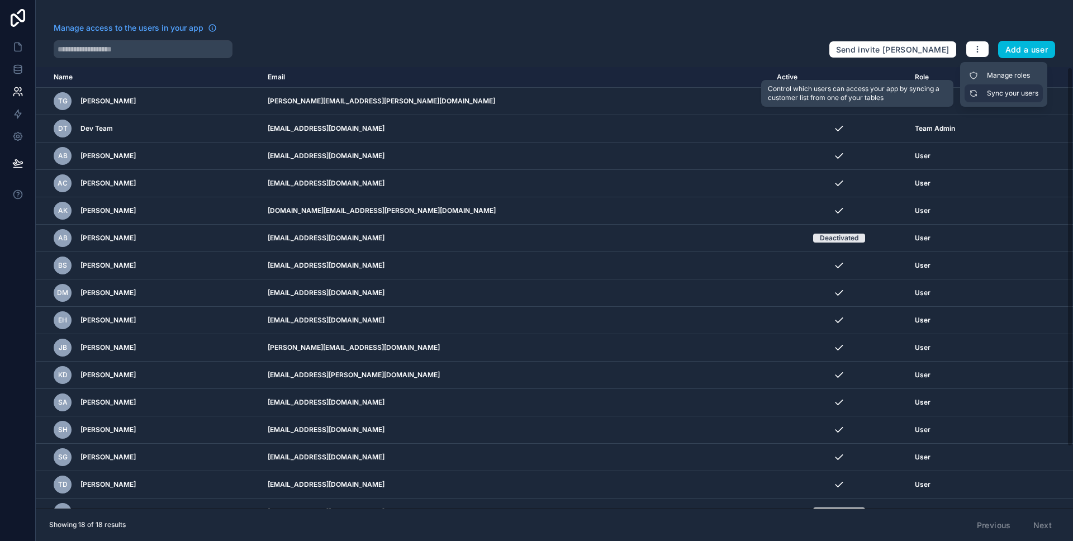
click at [998, 94] on link "Sync your users" at bounding box center [1004, 93] width 78 height 18
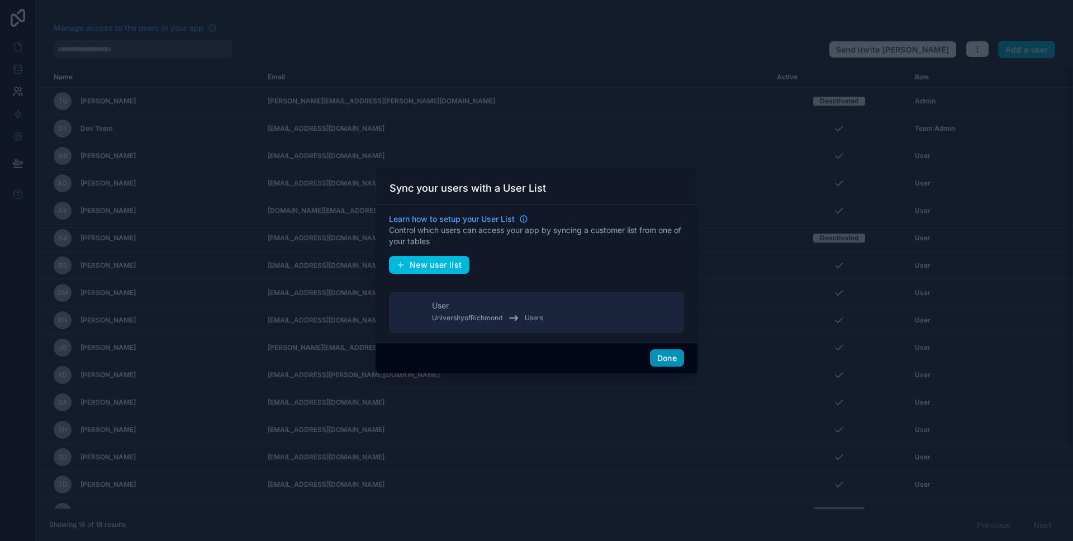
click at [652, 359] on button "Done" at bounding box center [667, 358] width 34 height 18
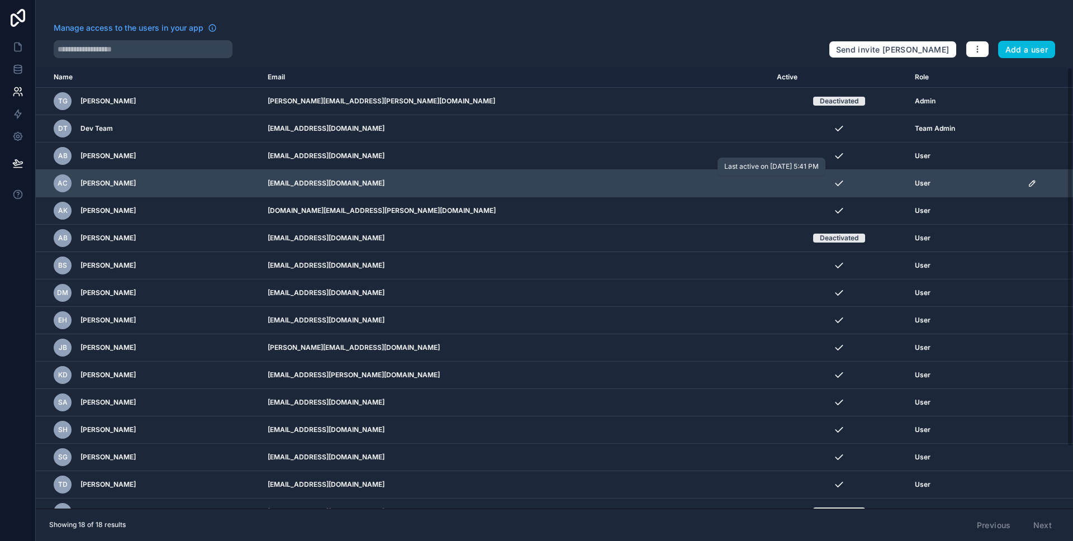
click at [833, 184] on icon "scrollable content" at bounding box center [838, 183] width 11 height 11
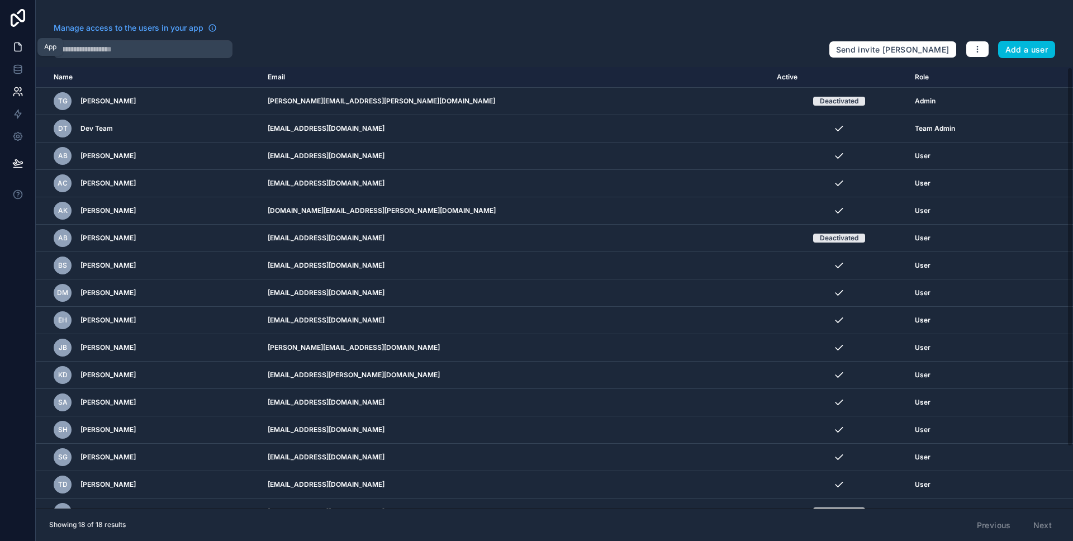
click at [18, 46] on icon at bounding box center [17, 46] width 11 height 11
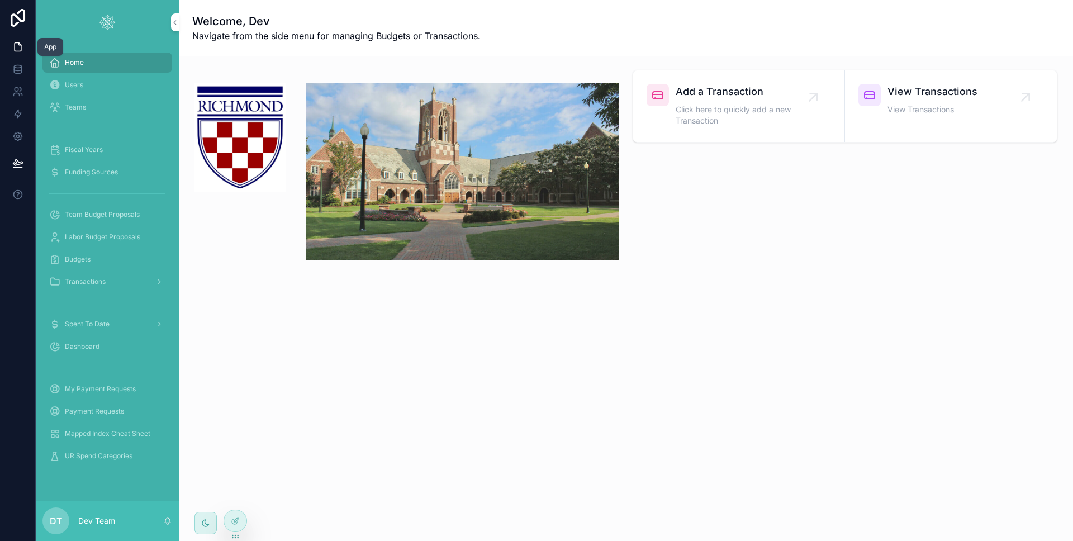
click at [21, 41] on icon at bounding box center [17, 46] width 11 height 11
click at [15, 99] on link at bounding box center [17, 91] width 35 height 22
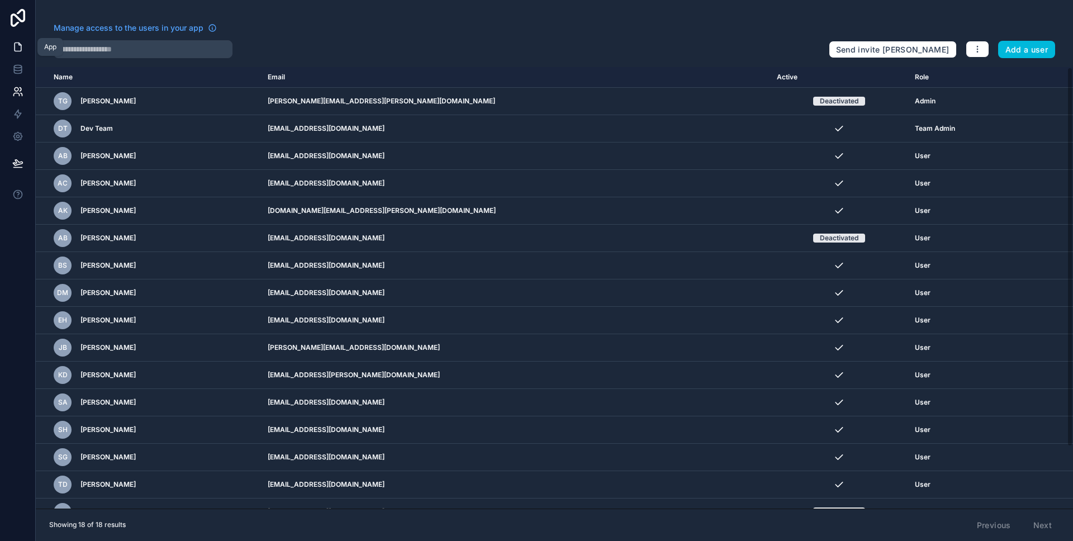
click at [8, 44] on link at bounding box center [17, 47] width 35 height 22
